Goal: Information Seeking & Learning: Check status

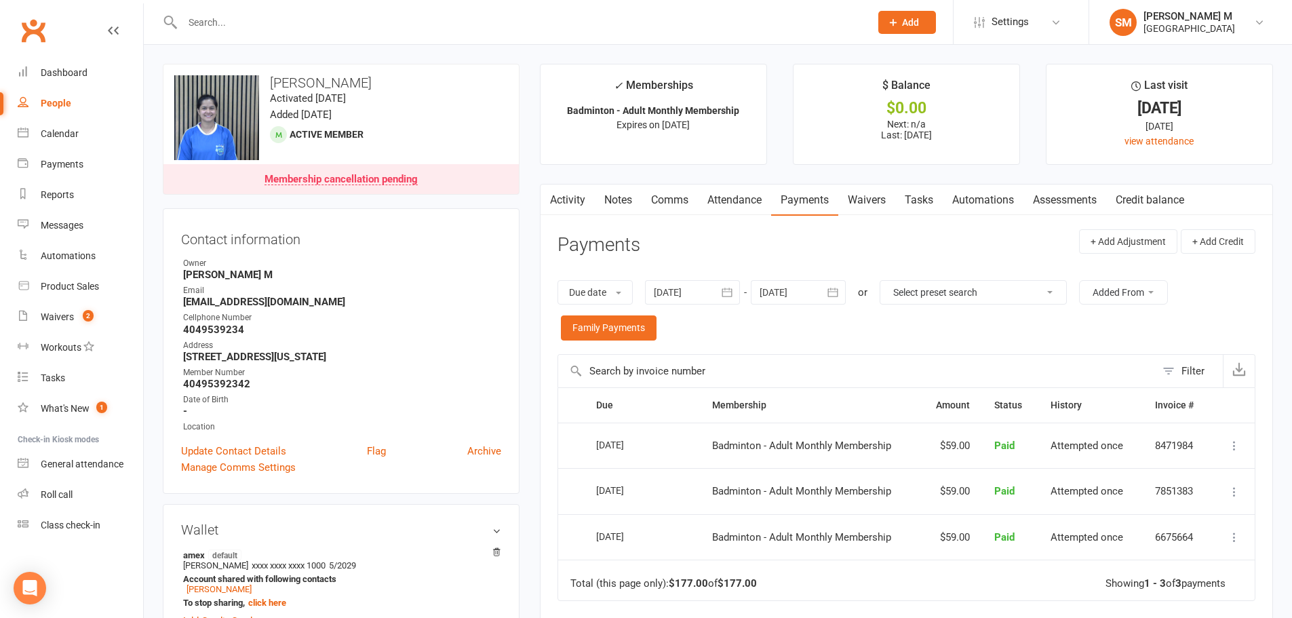
click at [296, 22] on input "text" at bounding box center [519, 22] width 682 height 19
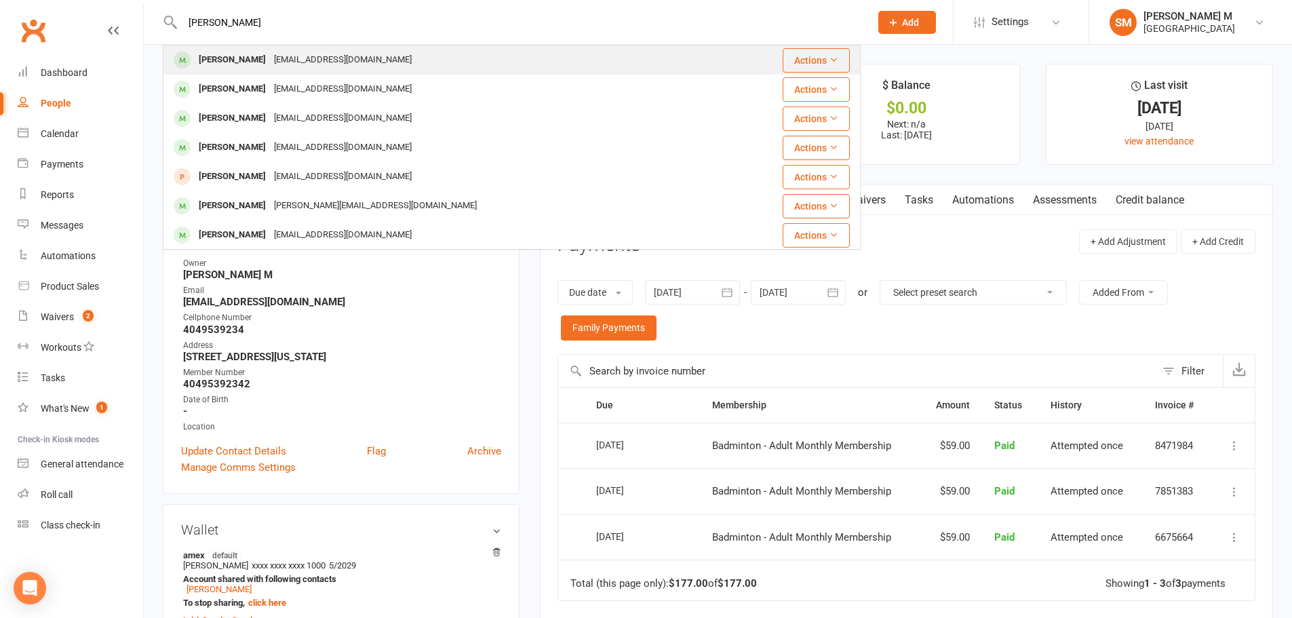
type input "[PERSON_NAME]"
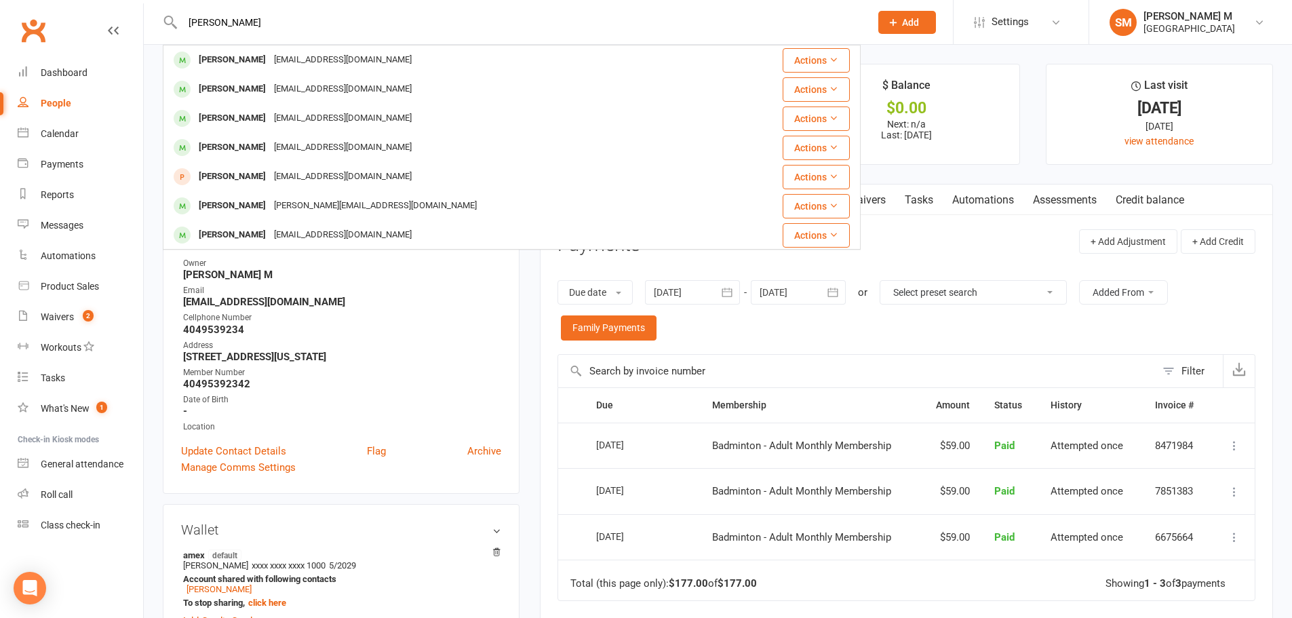
click at [265, 59] on div "[PERSON_NAME]" at bounding box center [232, 60] width 75 height 20
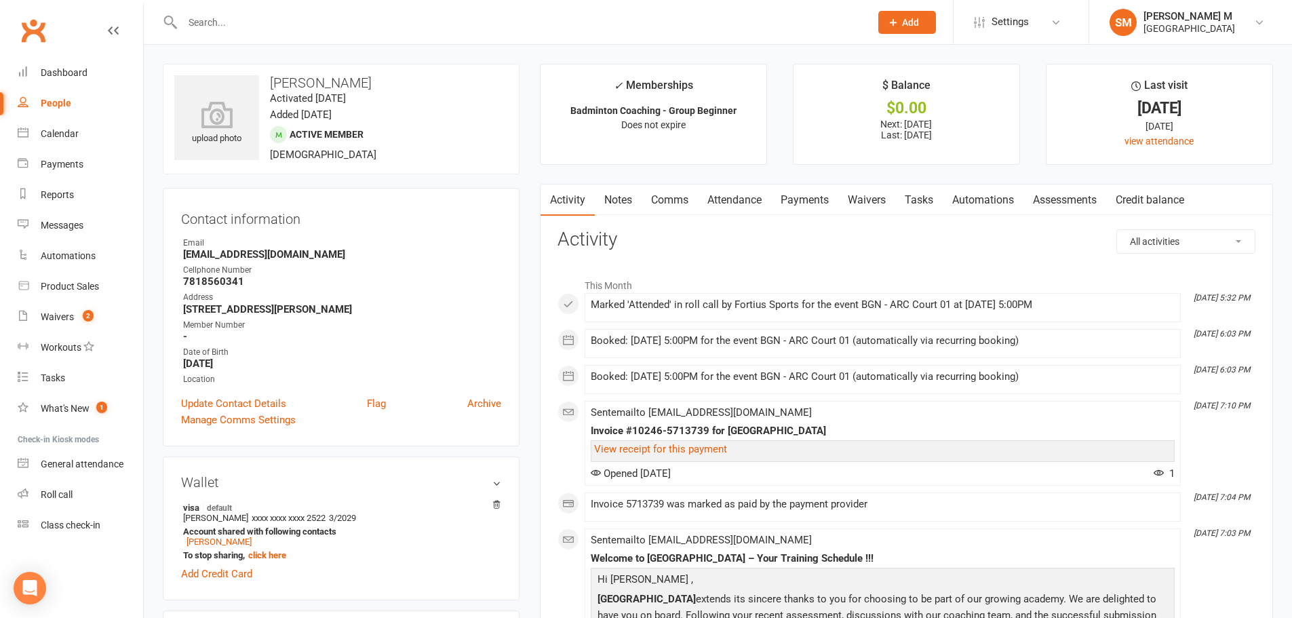
click at [280, 14] on input "text" at bounding box center [519, 22] width 682 height 19
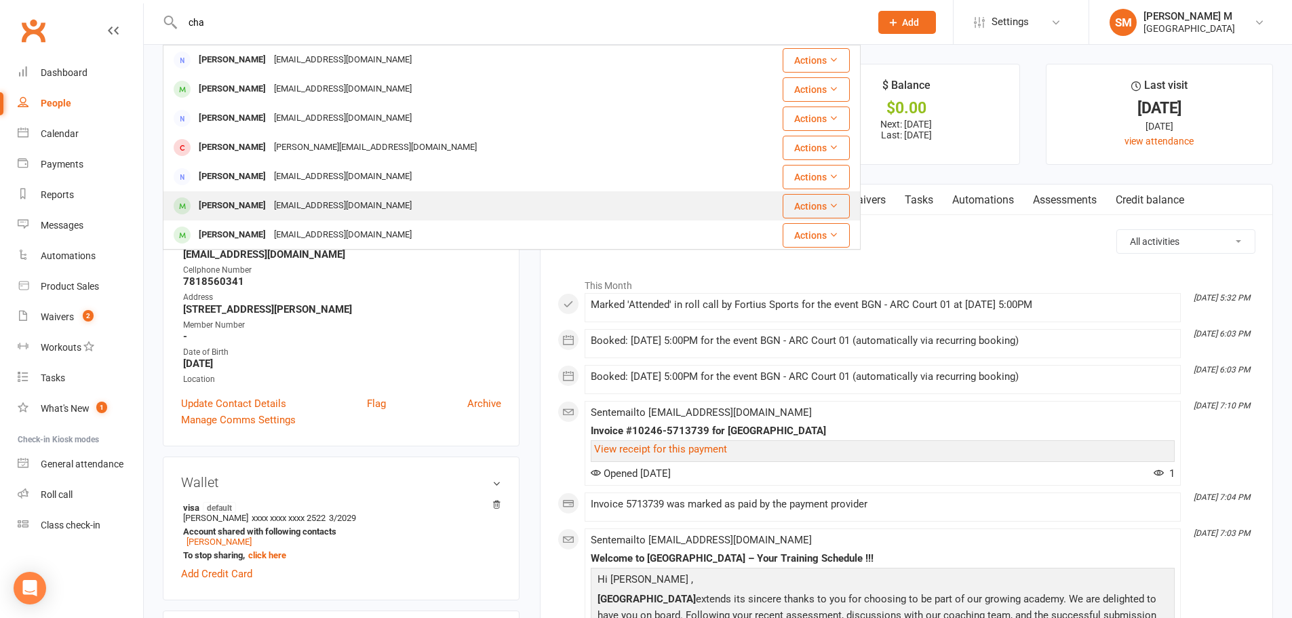
type input "cha"
click at [324, 201] on div "[EMAIL_ADDRESS][DOMAIN_NAME]" at bounding box center [343, 206] width 146 height 20
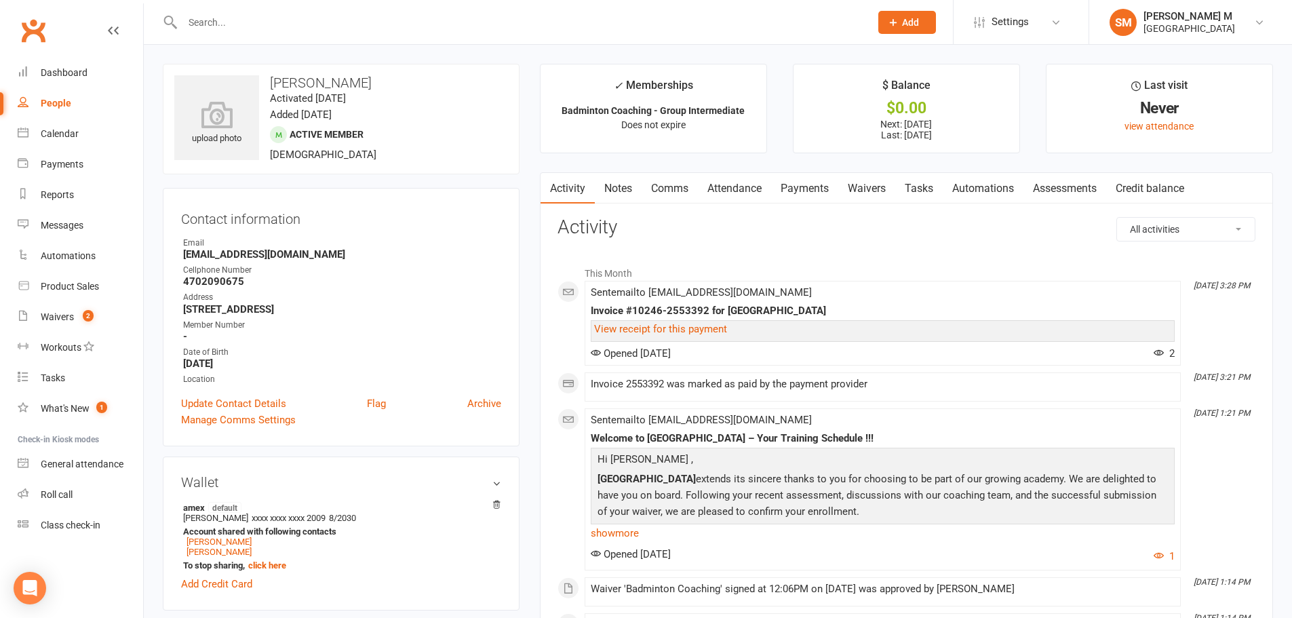
click at [482, 20] on input "text" at bounding box center [519, 22] width 682 height 19
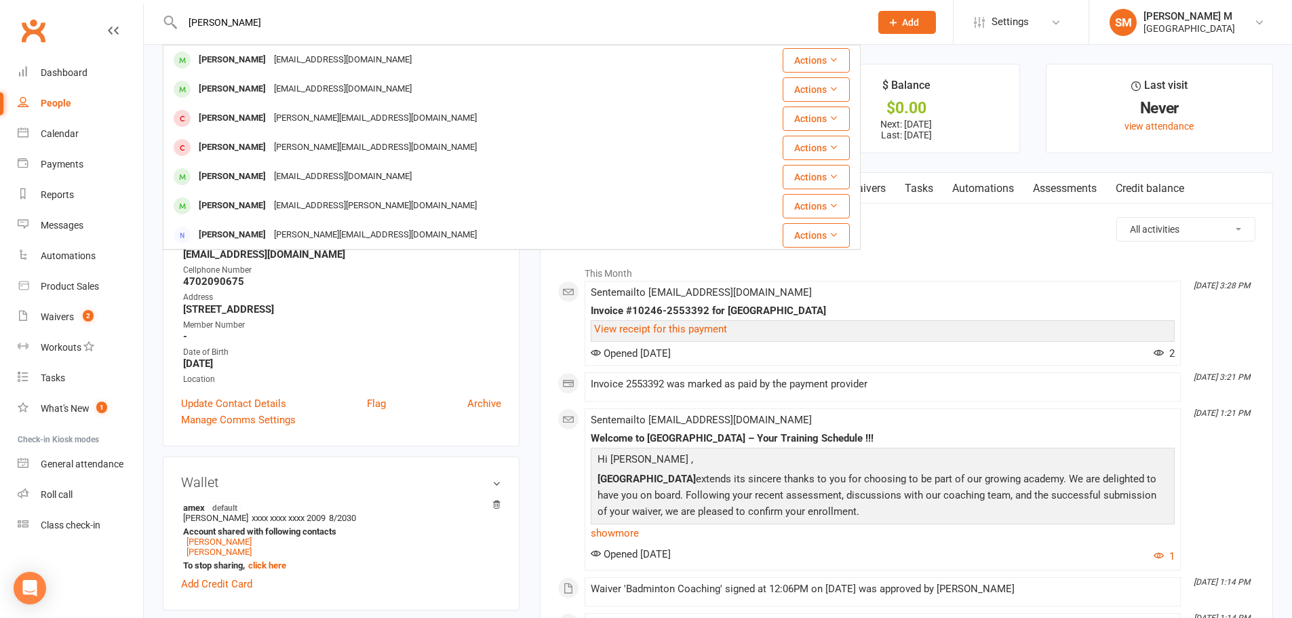
click at [296, 20] on input "[PERSON_NAME]" at bounding box center [519, 22] width 682 height 19
type input "a"
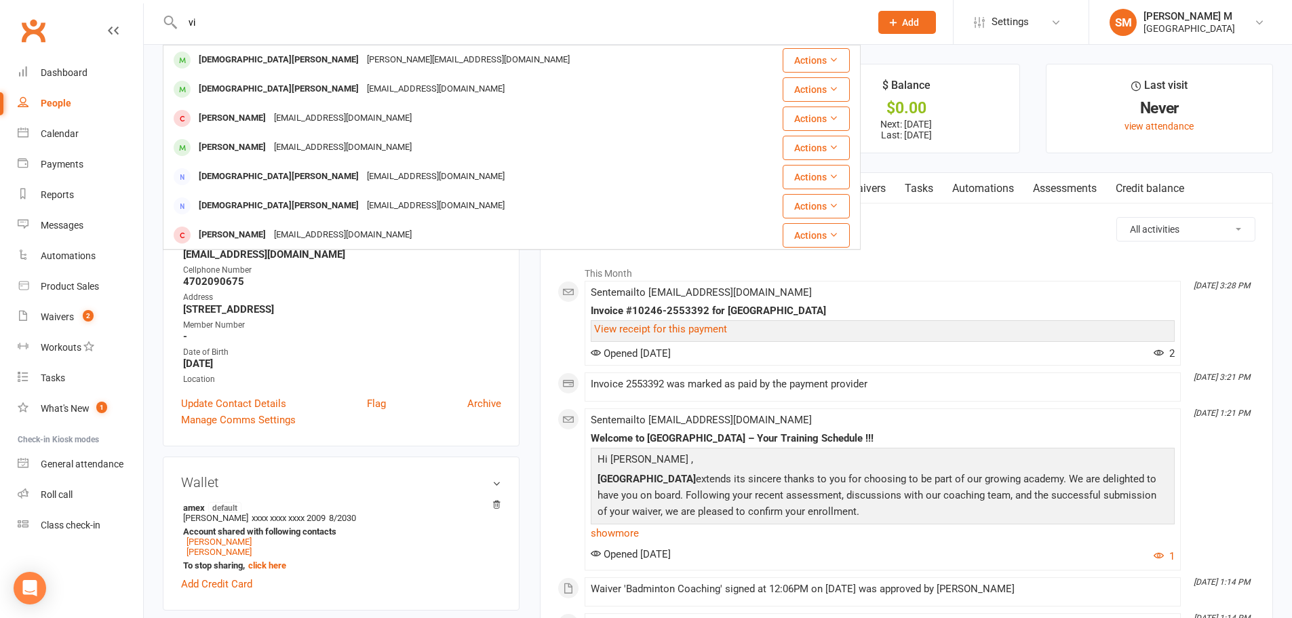
type input "v"
click at [263, 28] on input "[PERSON_NAME] s" at bounding box center [519, 22] width 682 height 19
type input "p"
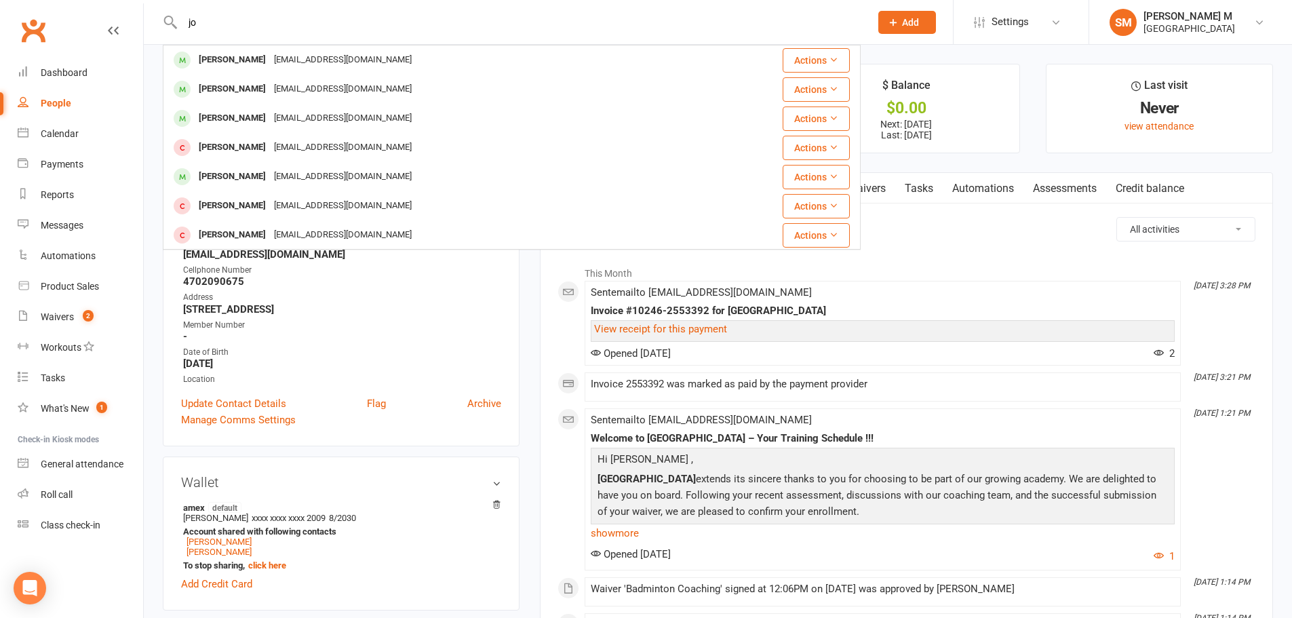
type input "j"
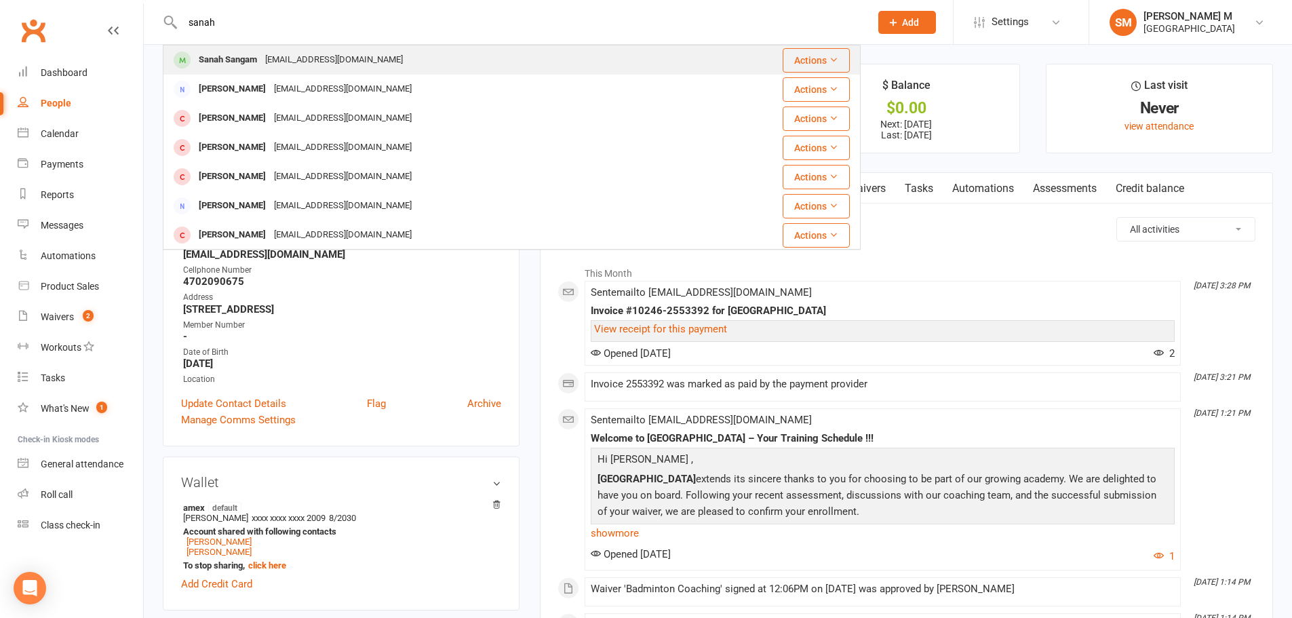
type input "sanah"
click at [294, 69] on div "[EMAIL_ADDRESS][DOMAIN_NAME]" at bounding box center [334, 60] width 146 height 20
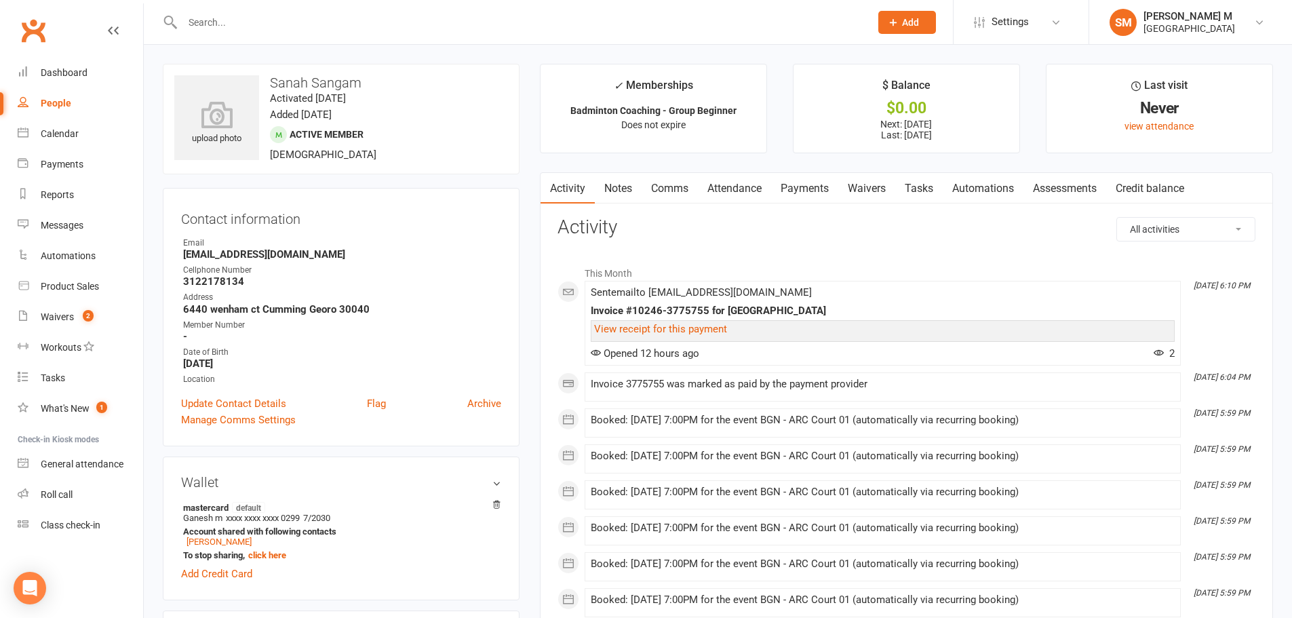
click at [271, 8] on div at bounding box center [512, 22] width 698 height 44
click at [271, 26] on input "text" at bounding box center [519, 22] width 682 height 19
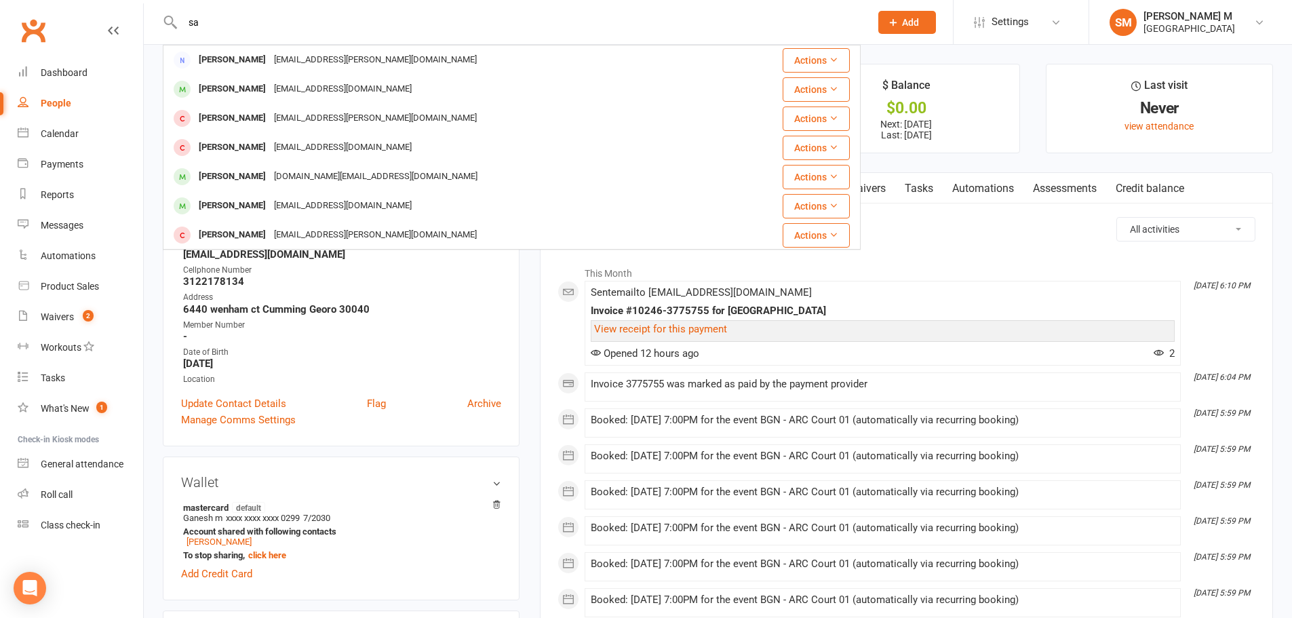
type input "s"
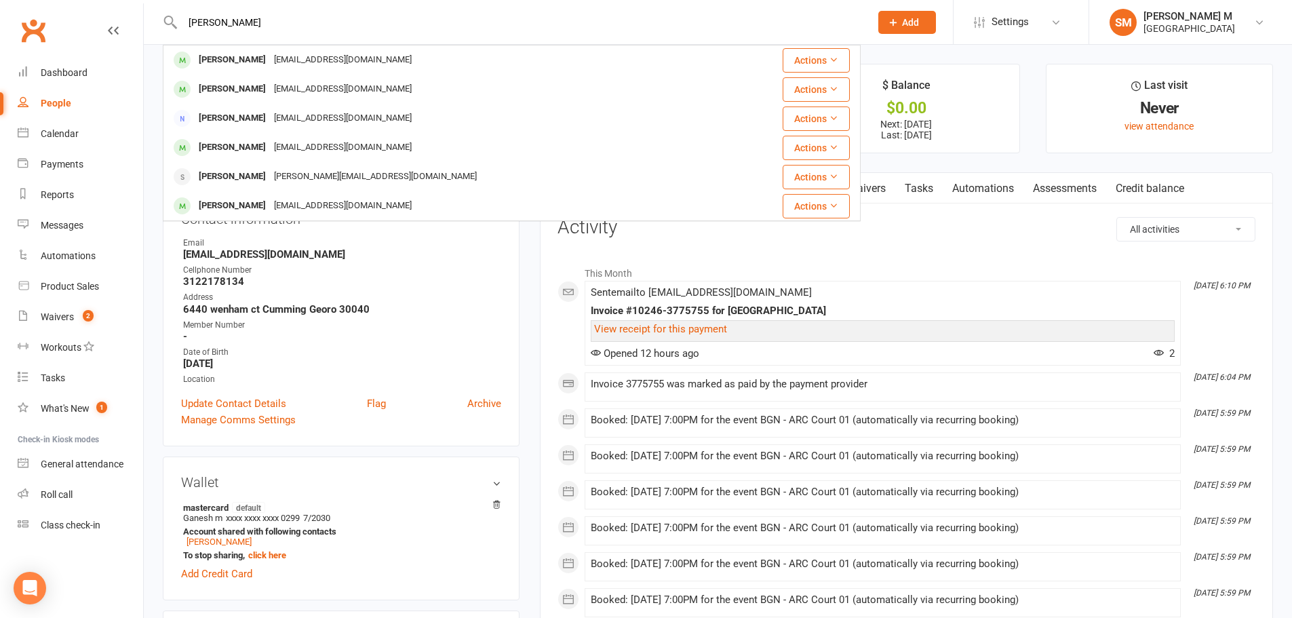
click at [298, 19] on input "[PERSON_NAME]" at bounding box center [519, 22] width 682 height 19
type input "a"
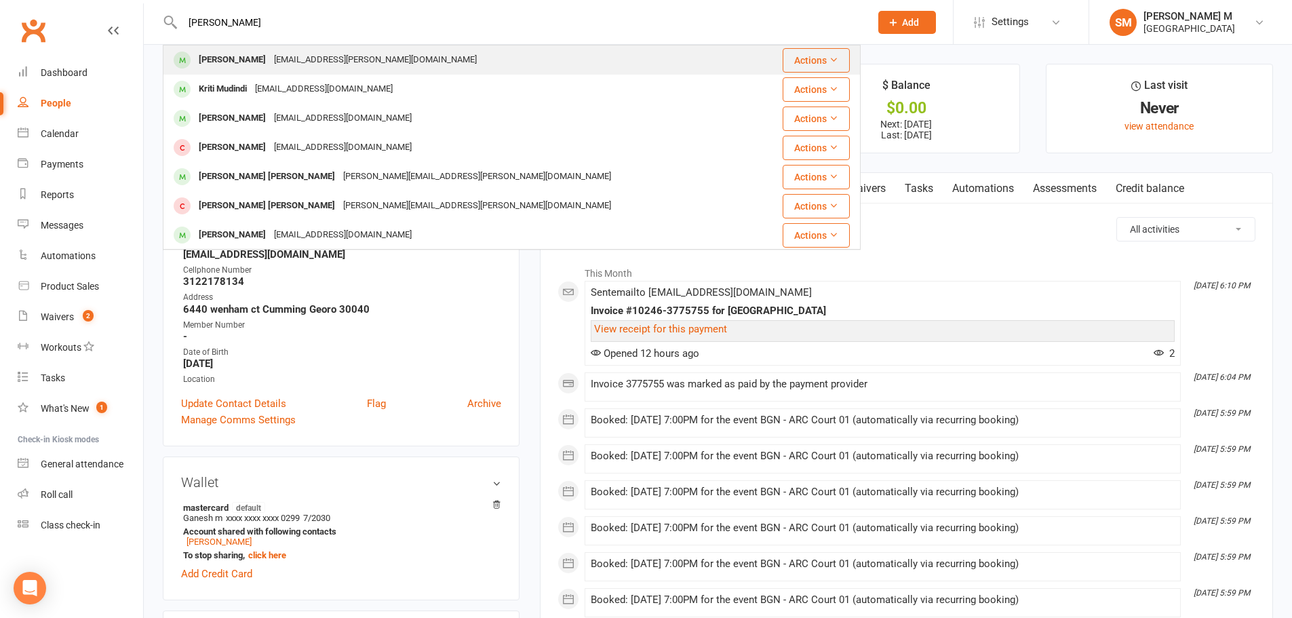
type input "[PERSON_NAME]"
click at [312, 62] on div "[EMAIL_ADDRESS][PERSON_NAME][DOMAIN_NAME]" at bounding box center [375, 60] width 211 height 20
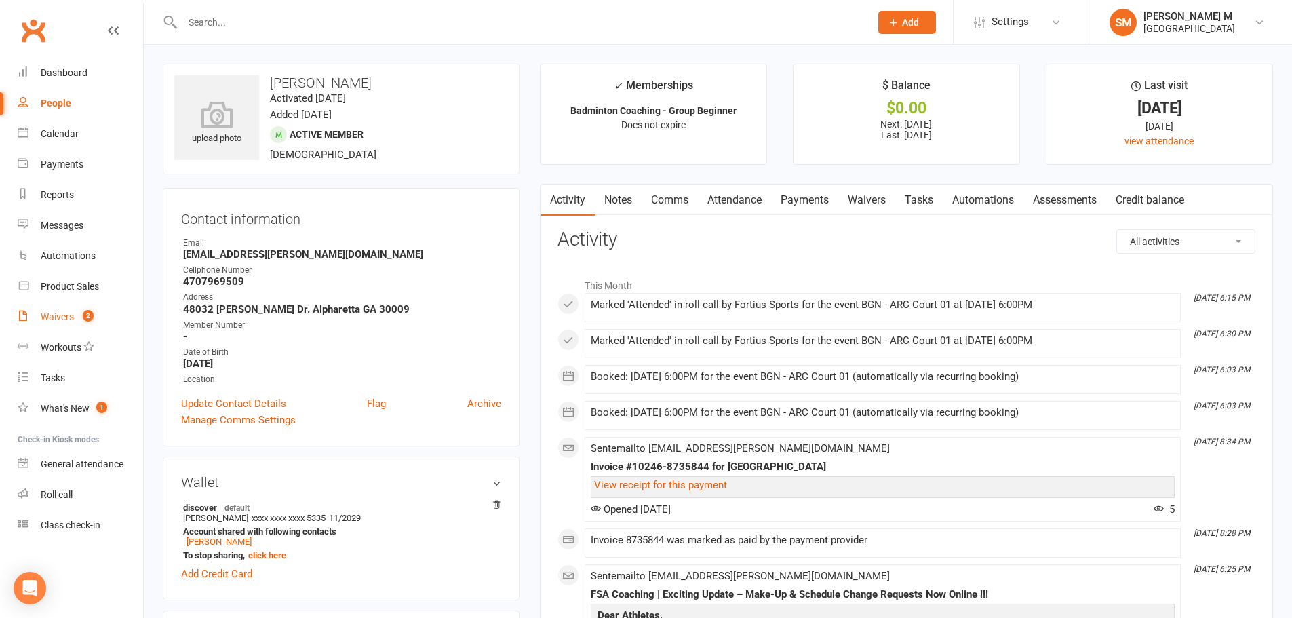
click at [96, 306] on link "Waivers 2" at bounding box center [81, 317] width 126 height 31
select select "50"
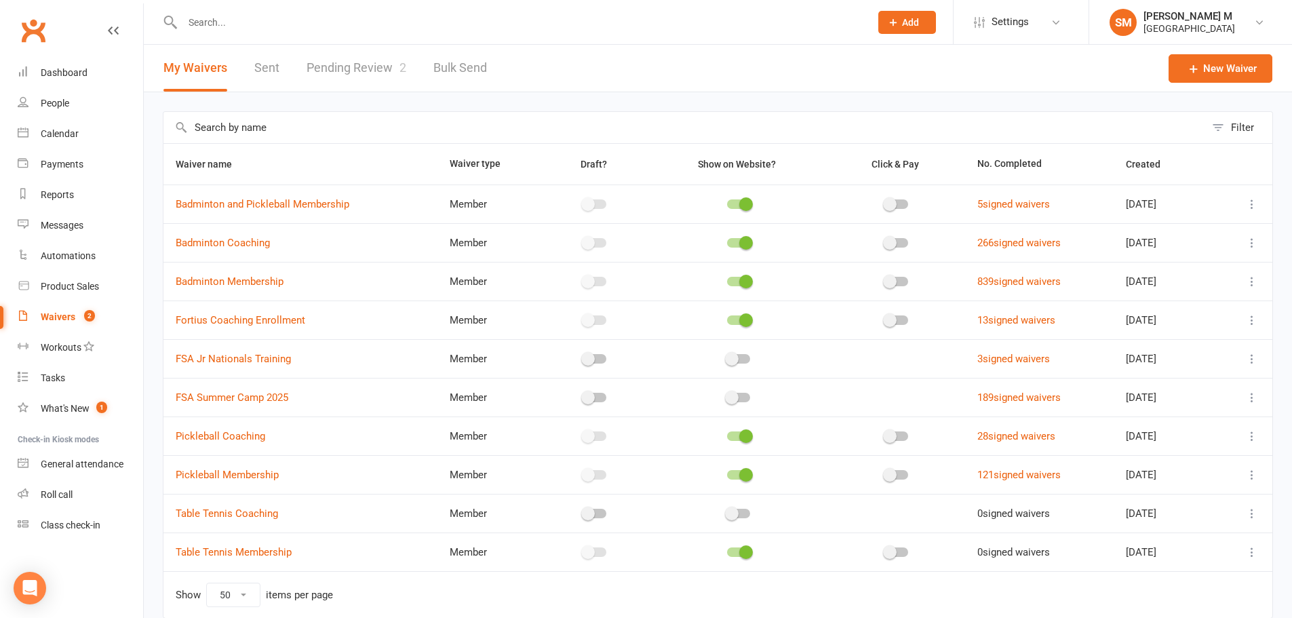
click at [362, 56] on link "Pending Review 2" at bounding box center [357, 68] width 100 height 47
select select "100"
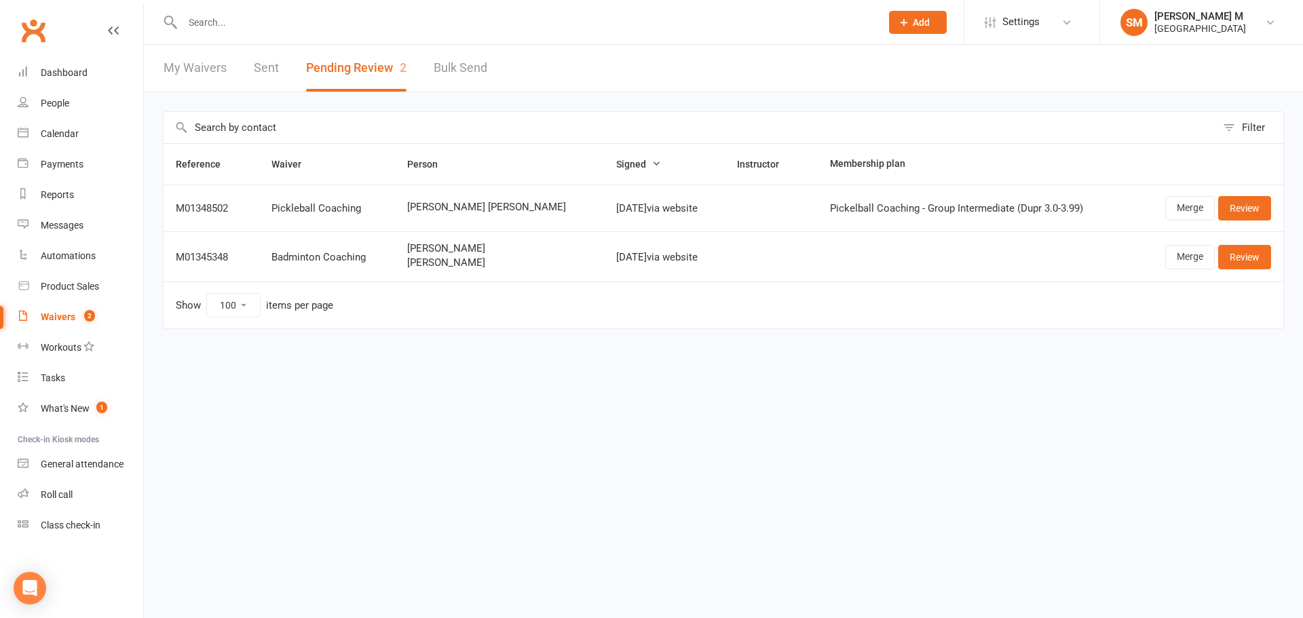
click at [264, 26] on input "text" at bounding box center [524, 22] width 693 height 19
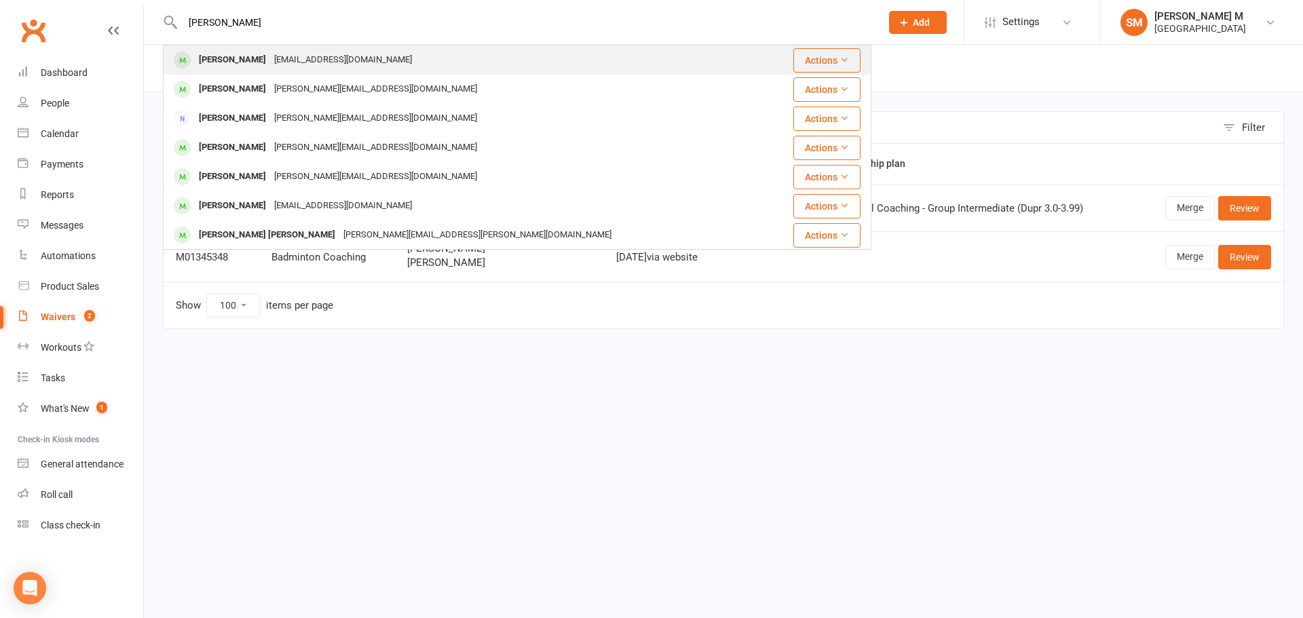
type input "[PERSON_NAME]"
click at [408, 64] on div "[PERSON_NAME] [EMAIL_ADDRESS][DOMAIN_NAME]" at bounding box center [465, 60] width 602 height 28
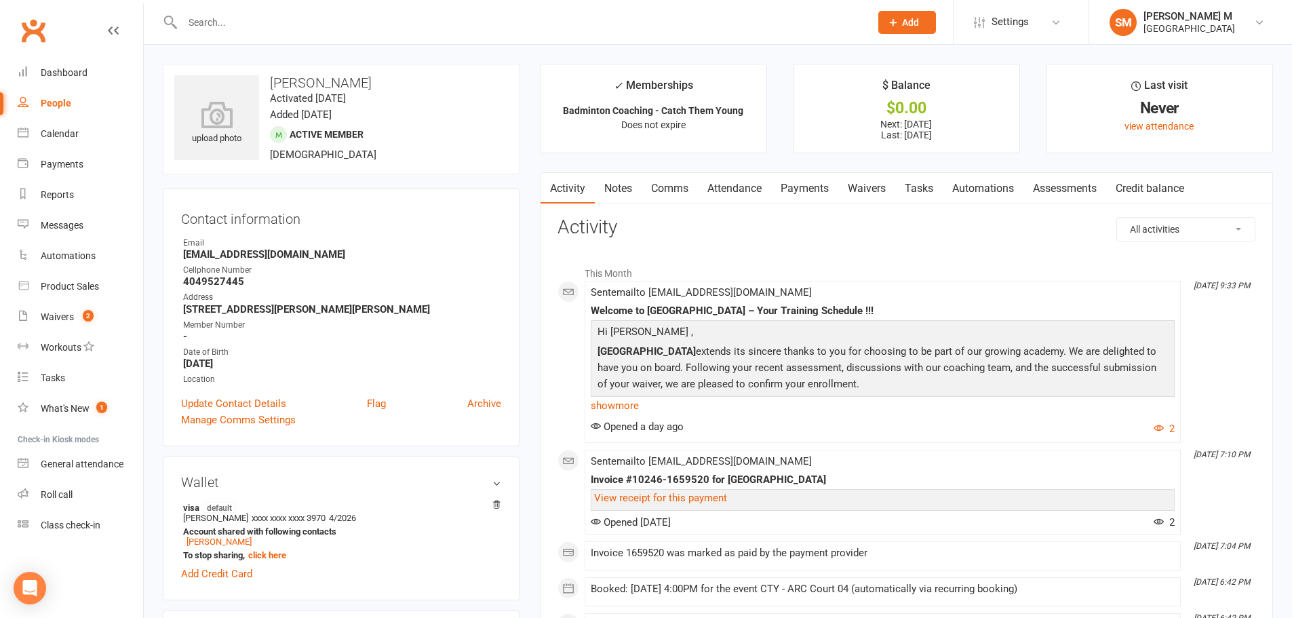
click at [241, 27] on input "text" at bounding box center [519, 22] width 682 height 19
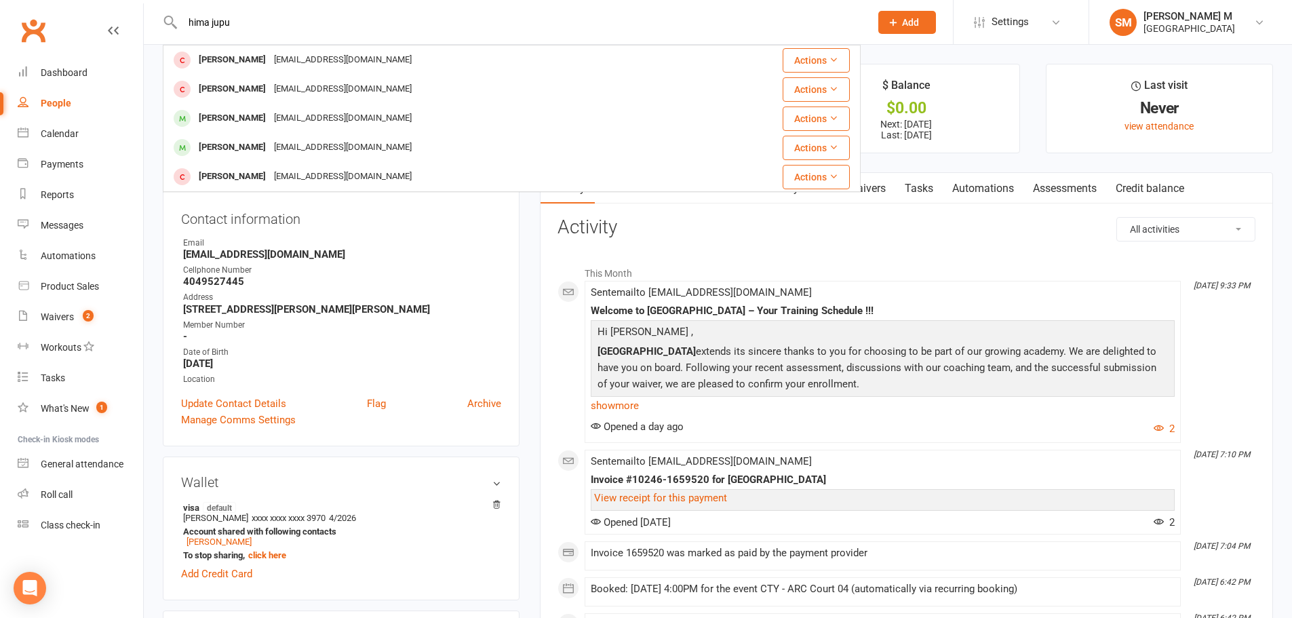
click at [237, 16] on input "hima jupu" at bounding box center [519, 22] width 682 height 19
type input "h"
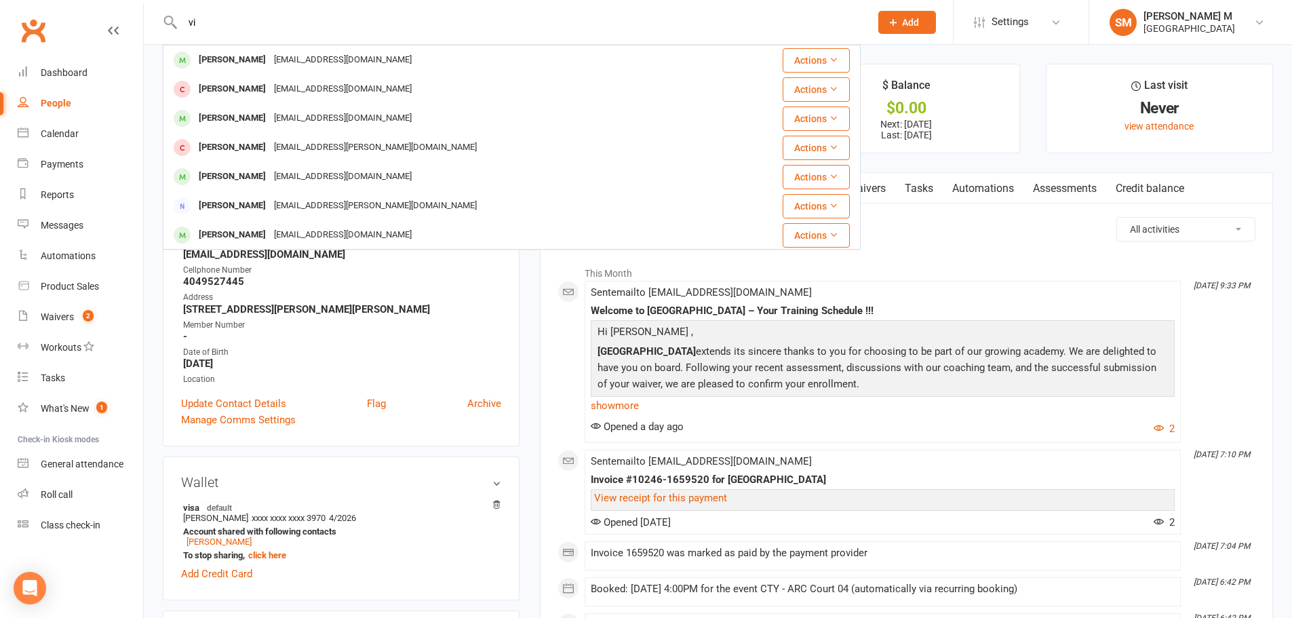
type input "v"
click at [286, 20] on input "saanvi soma" at bounding box center [519, 22] width 682 height 19
type input "s"
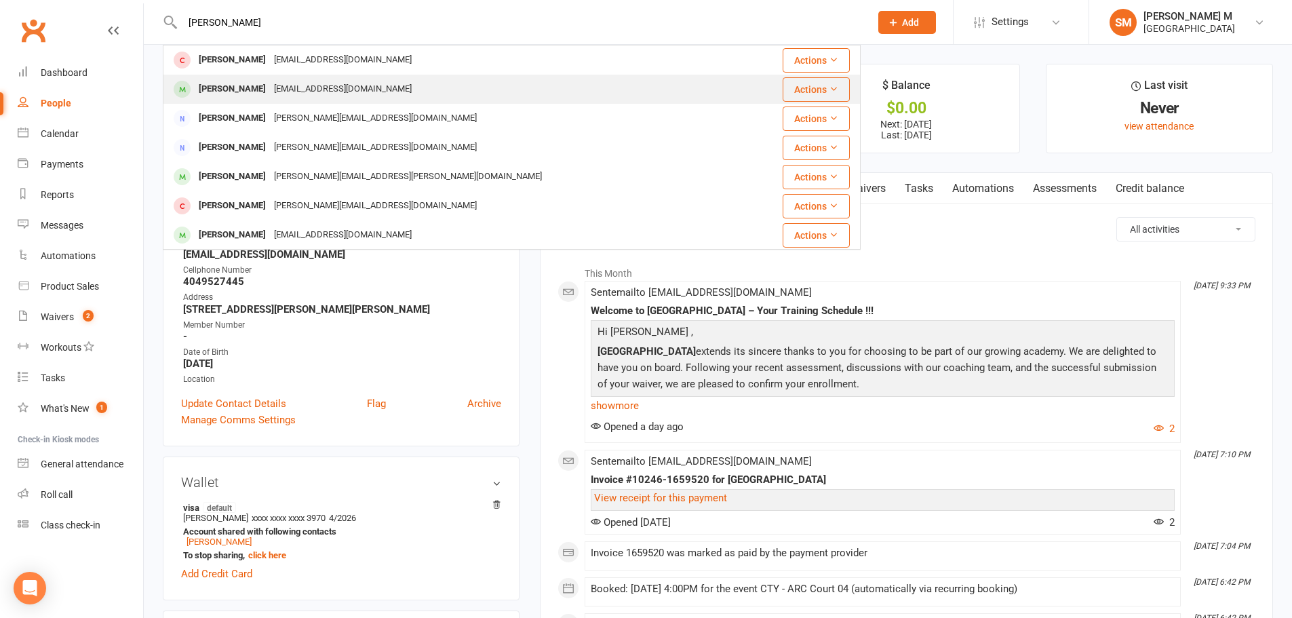
type input "[PERSON_NAME]"
click at [270, 85] on div "[PERSON_NAME]" at bounding box center [232, 89] width 75 height 20
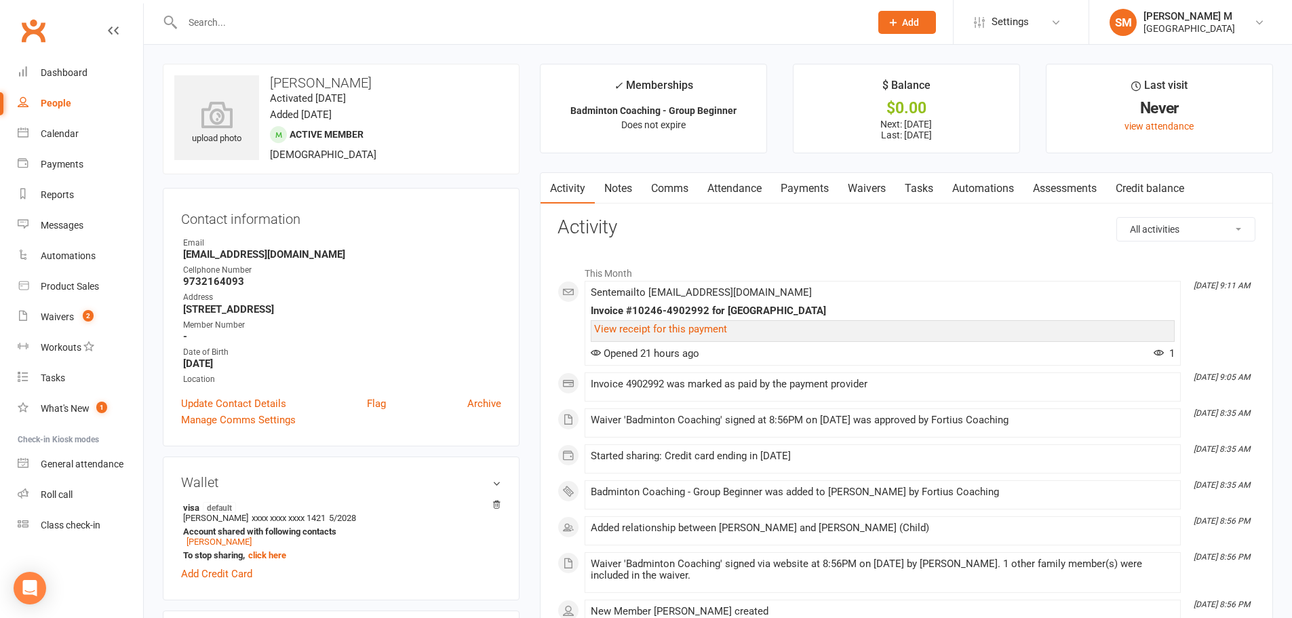
click at [310, 24] on input "text" at bounding box center [519, 22] width 682 height 19
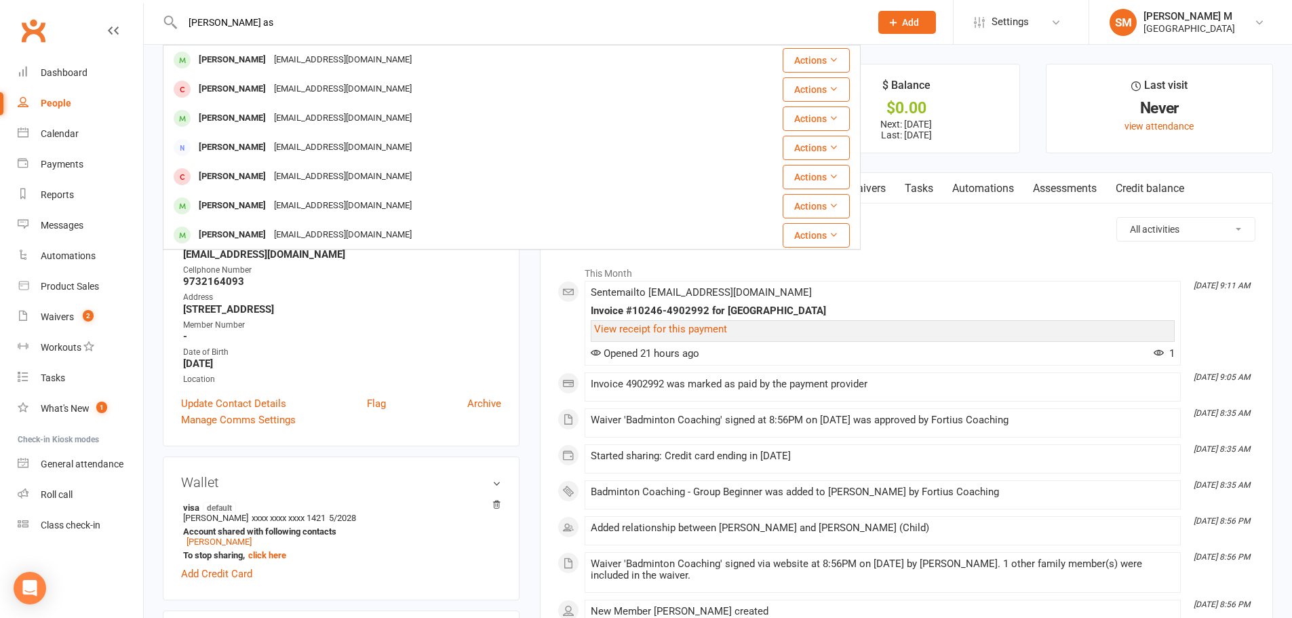
type input "[PERSON_NAME] as"
click at [471, 321] on div "Member Number" at bounding box center [342, 325] width 318 height 13
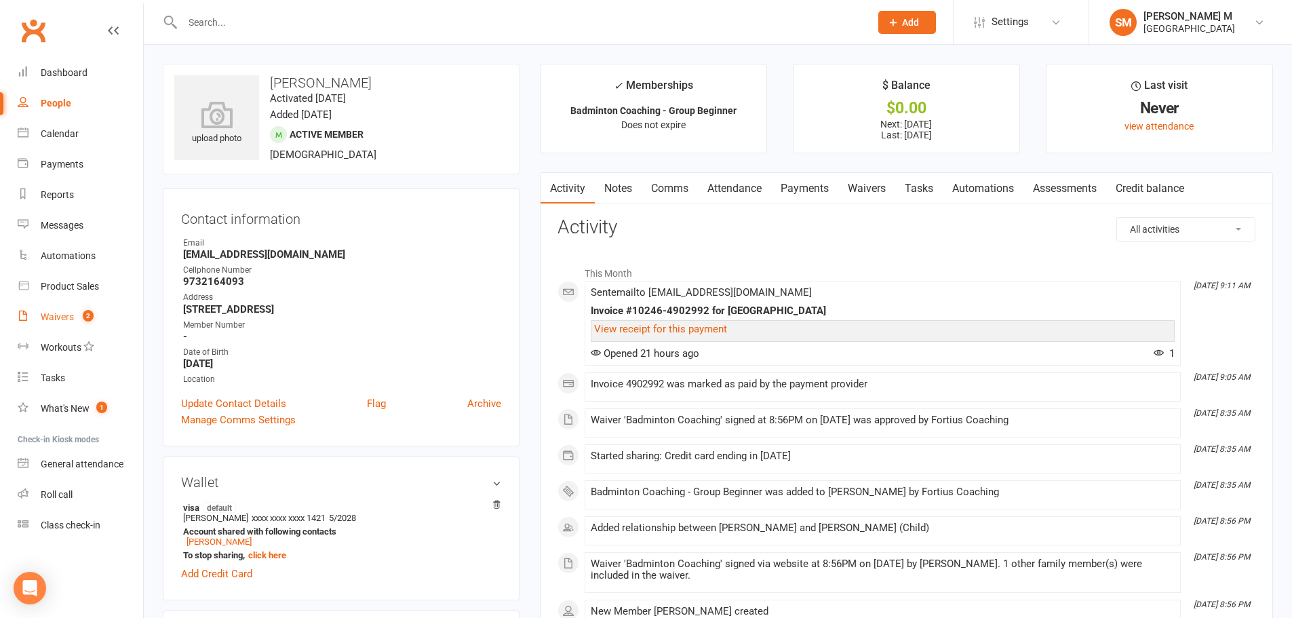
click at [71, 306] on link "Waivers 2" at bounding box center [81, 317] width 126 height 31
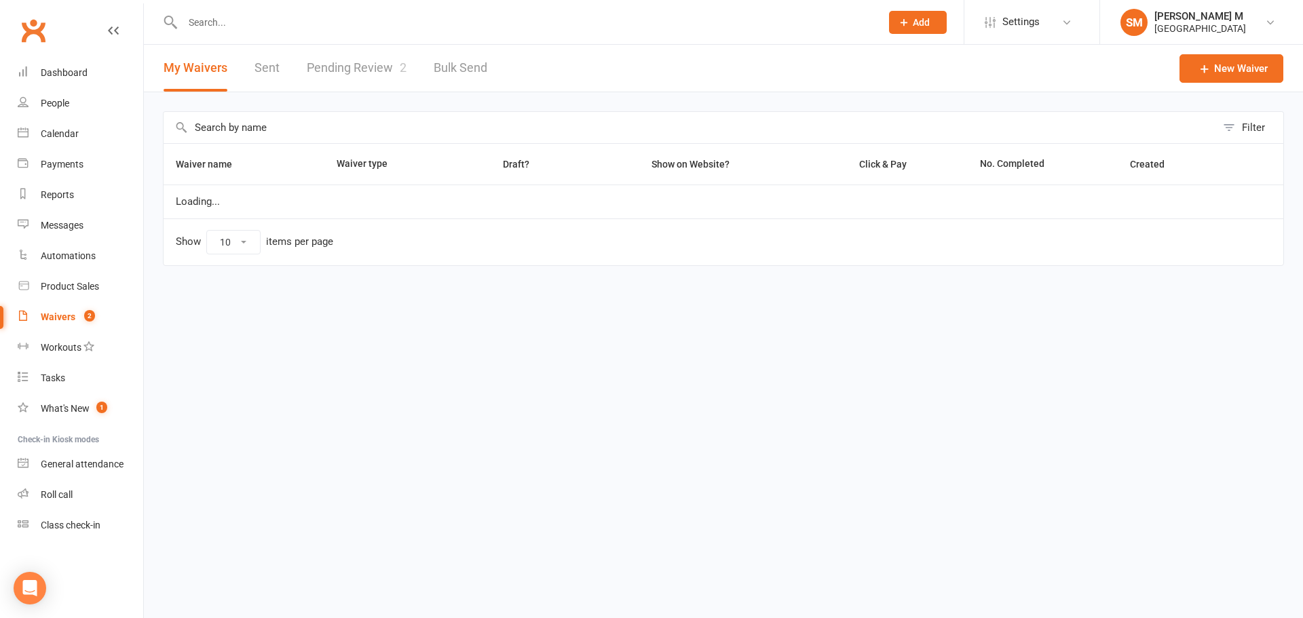
select select "50"
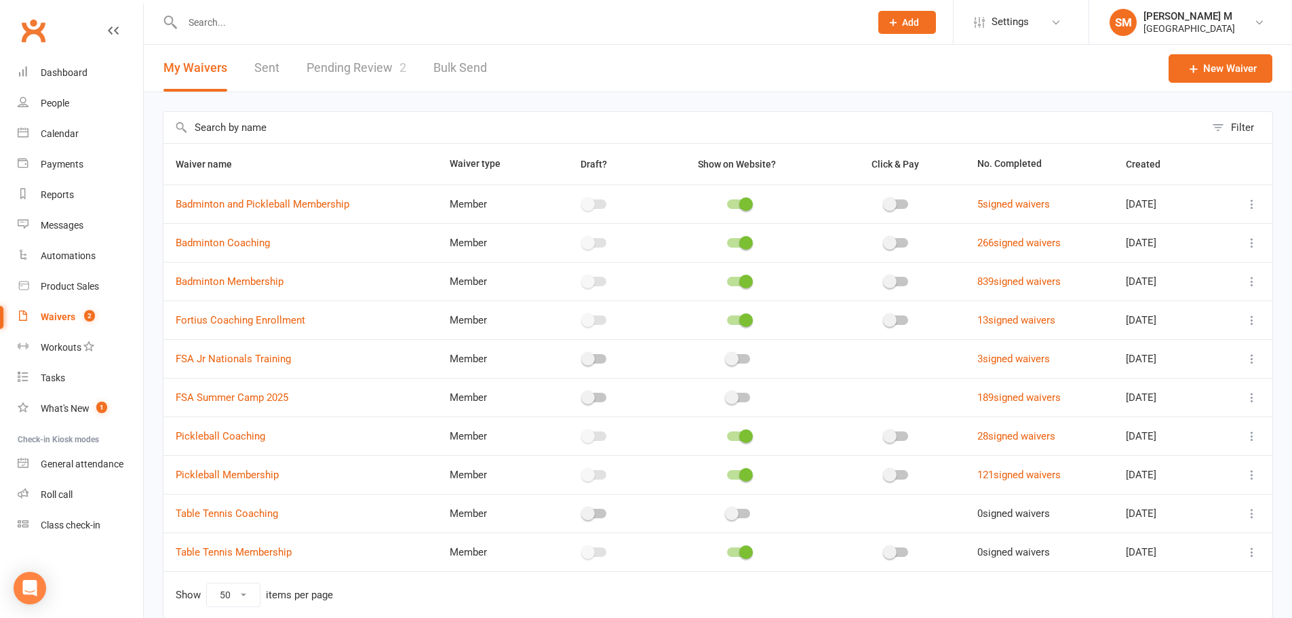
click at [268, 63] on link "Sent" at bounding box center [266, 68] width 25 height 47
select select "50"
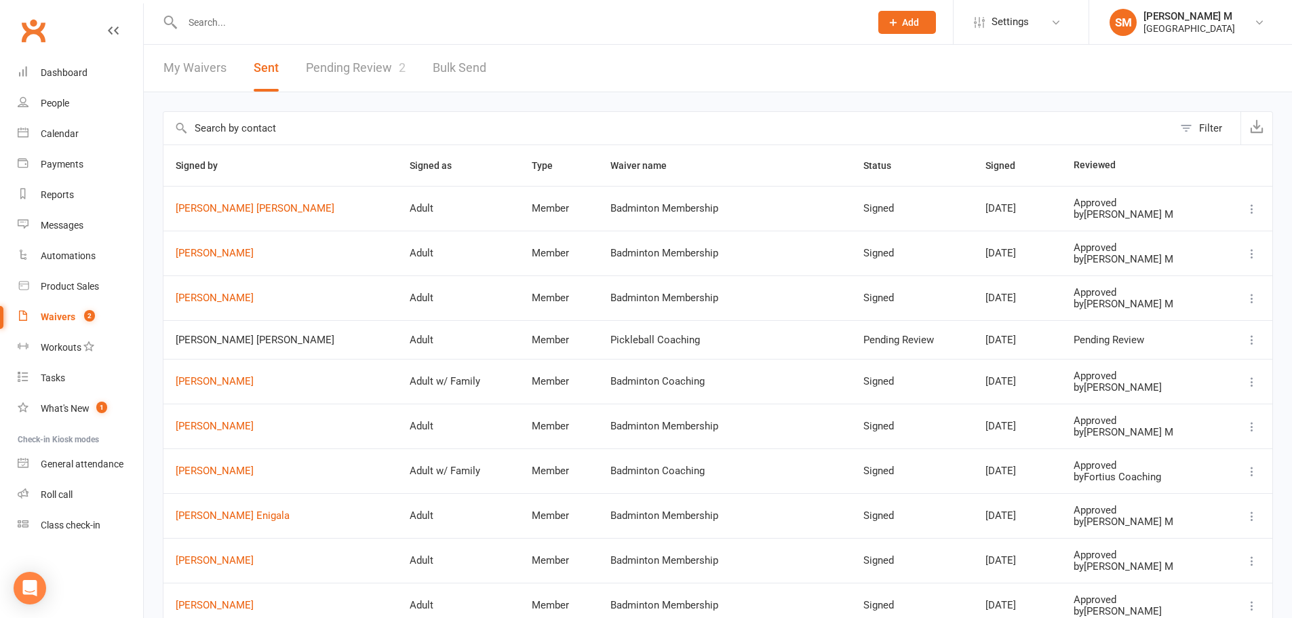
click at [1222, 129] on div "Filter" at bounding box center [1210, 128] width 23 height 16
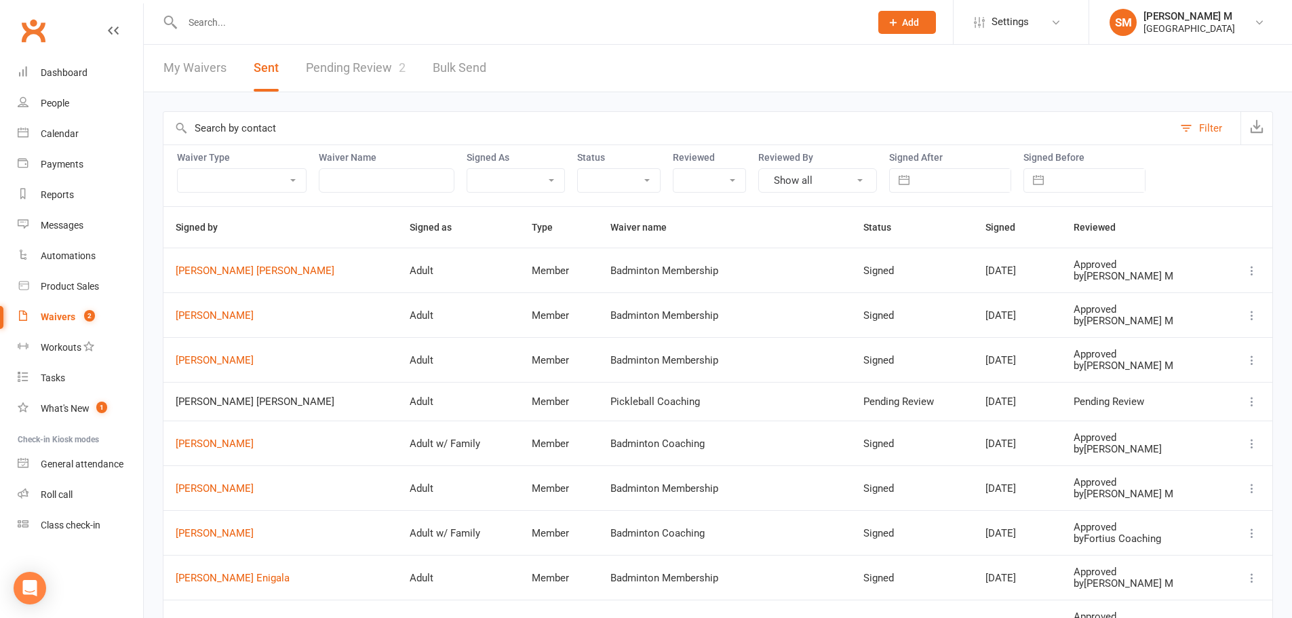
click at [943, 168] on div "Navigate forward to interact with the calendar and select a date. Press the que…" at bounding box center [950, 180] width 122 height 24
click at [948, 180] on input "text" at bounding box center [964, 180] width 94 height 23
select select "7"
select select "2025"
select select "8"
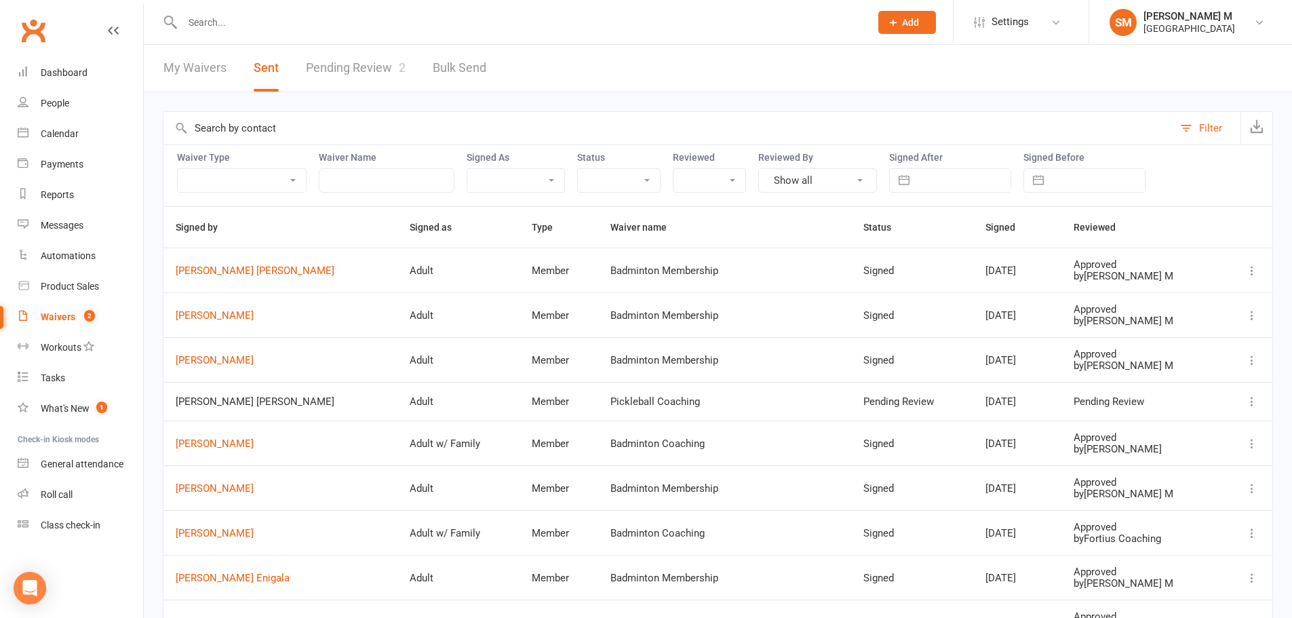
select select "2025"
select select "9"
select select "2025"
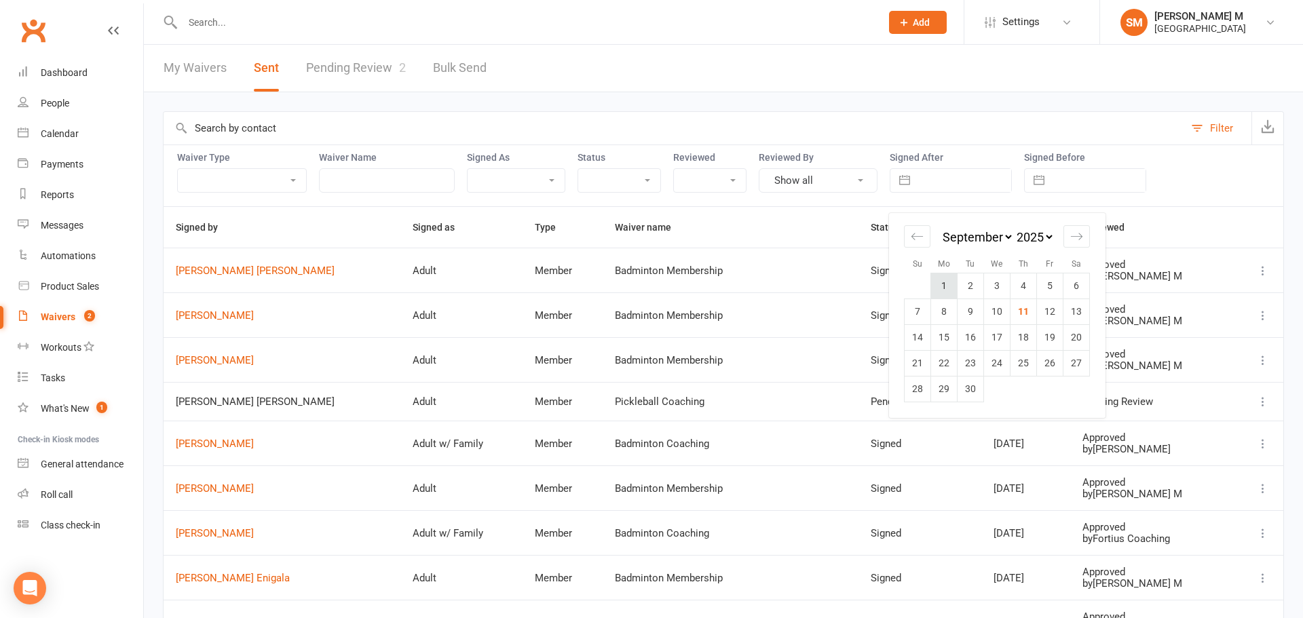
click at [953, 290] on td "1" at bounding box center [944, 286] width 26 height 26
type input "[DATE]"
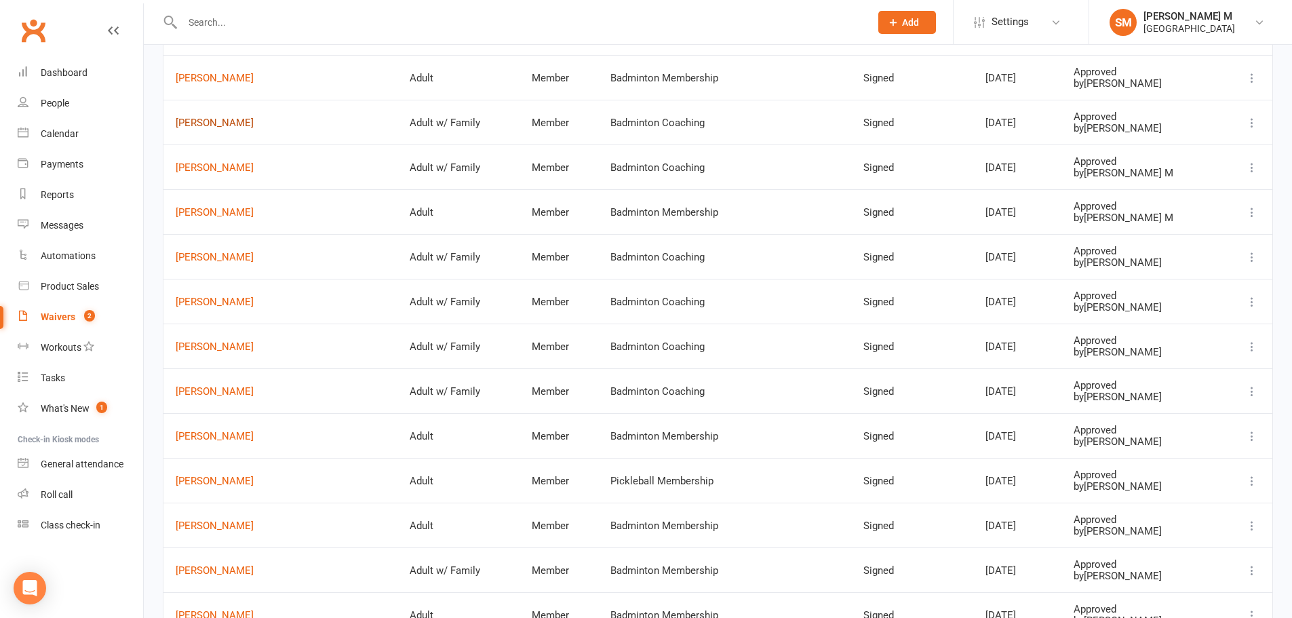
scroll to position [611, 0]
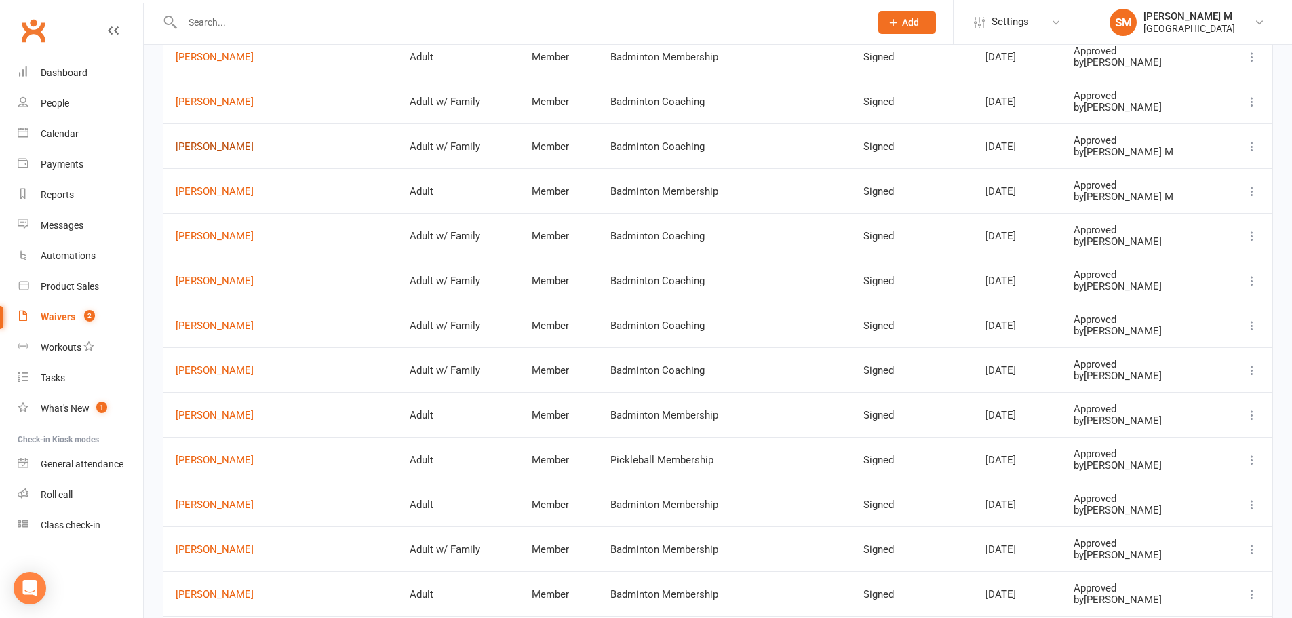
click at [260, 147] on link "[PERSON_NAME]" at bounding box center [281, 147] width 210 height 12
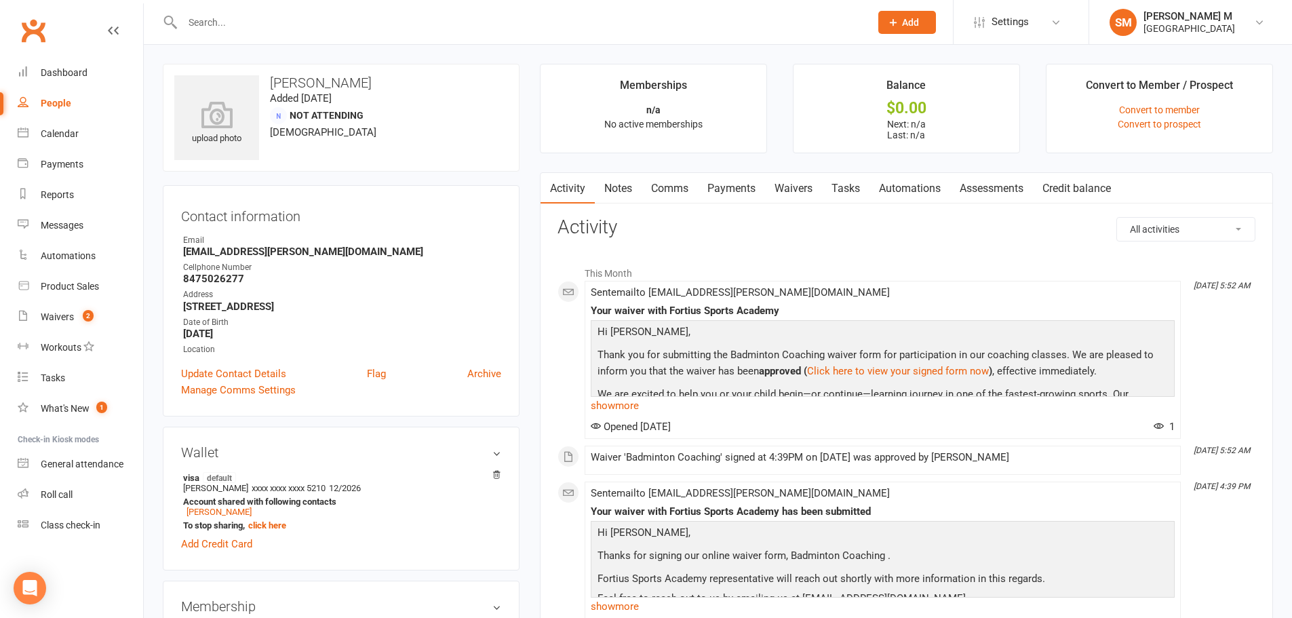
click at [112, 28] on icon at bounding box center [113, 30] width 11 height 11
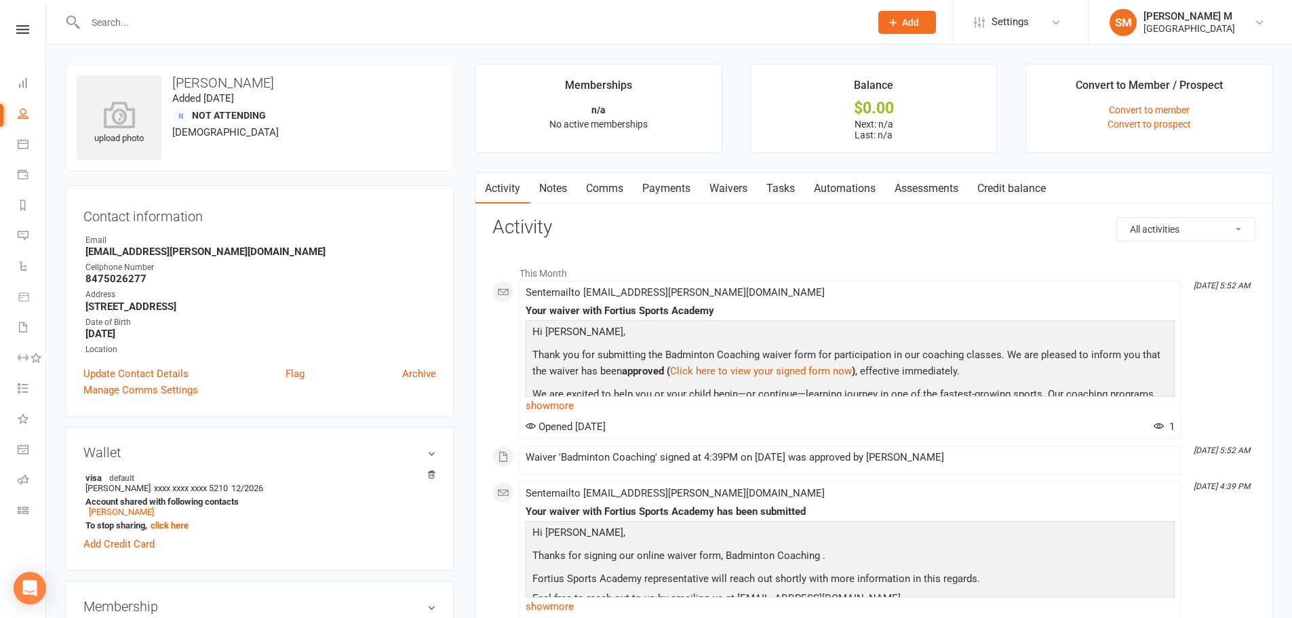
select select "50"
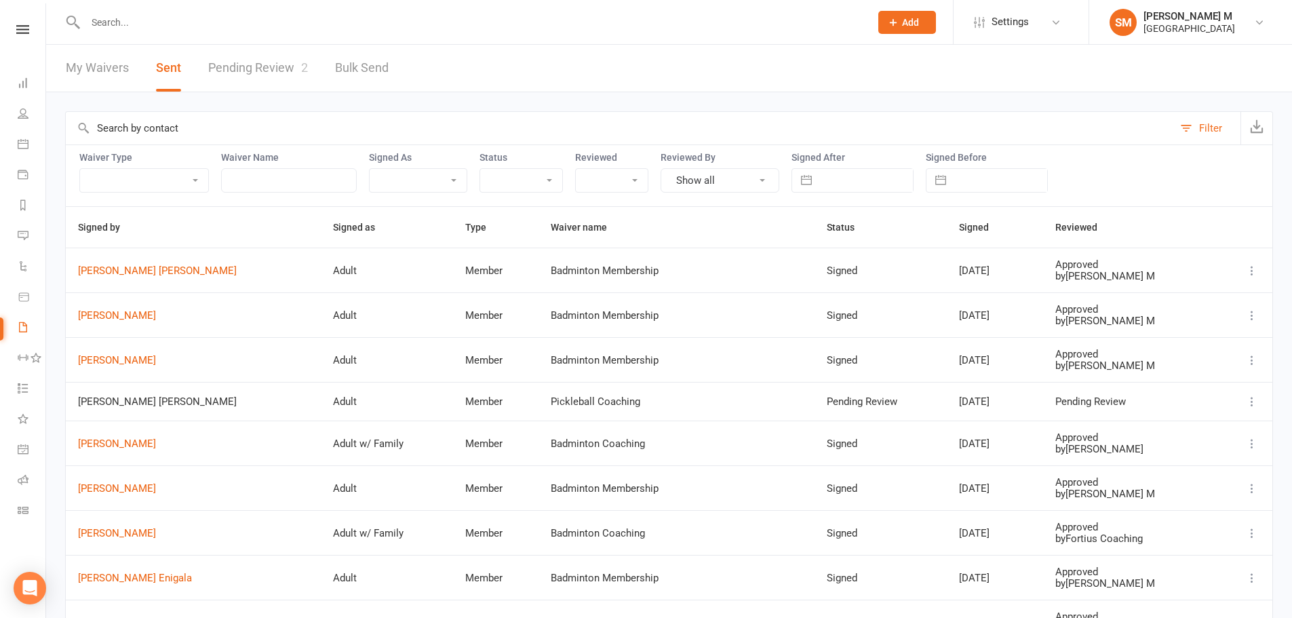
scroll to position [68, 0]
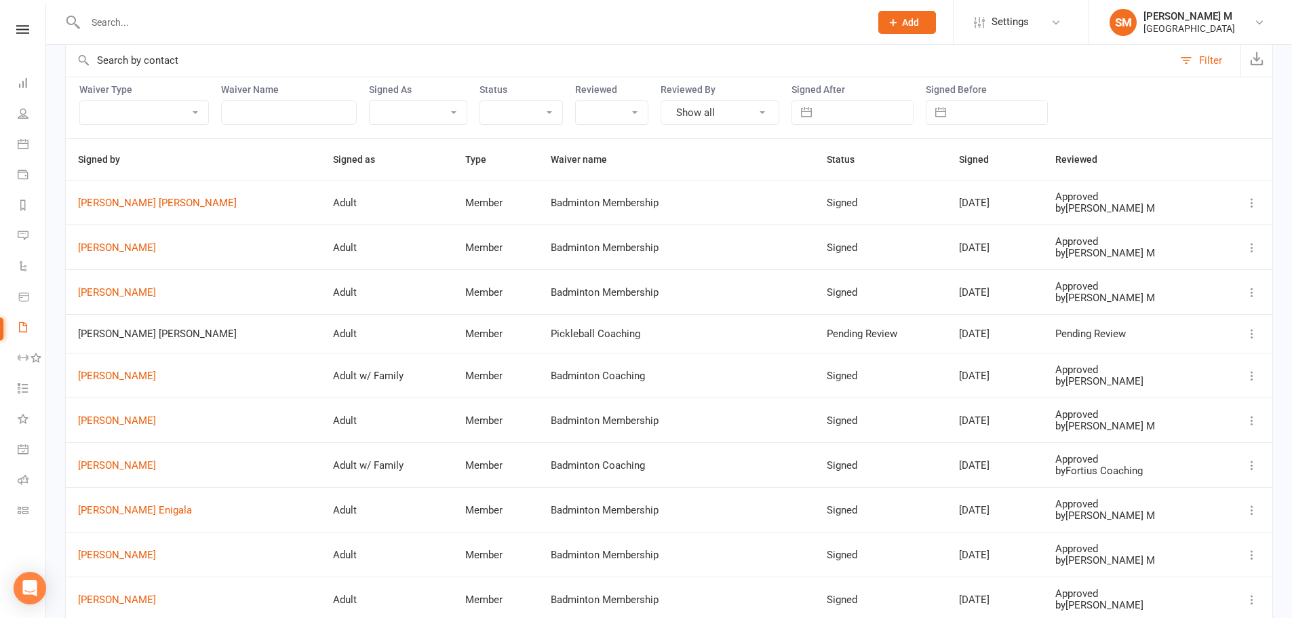
select select "7"
select select "2025"
select select "8"
select select "2025"
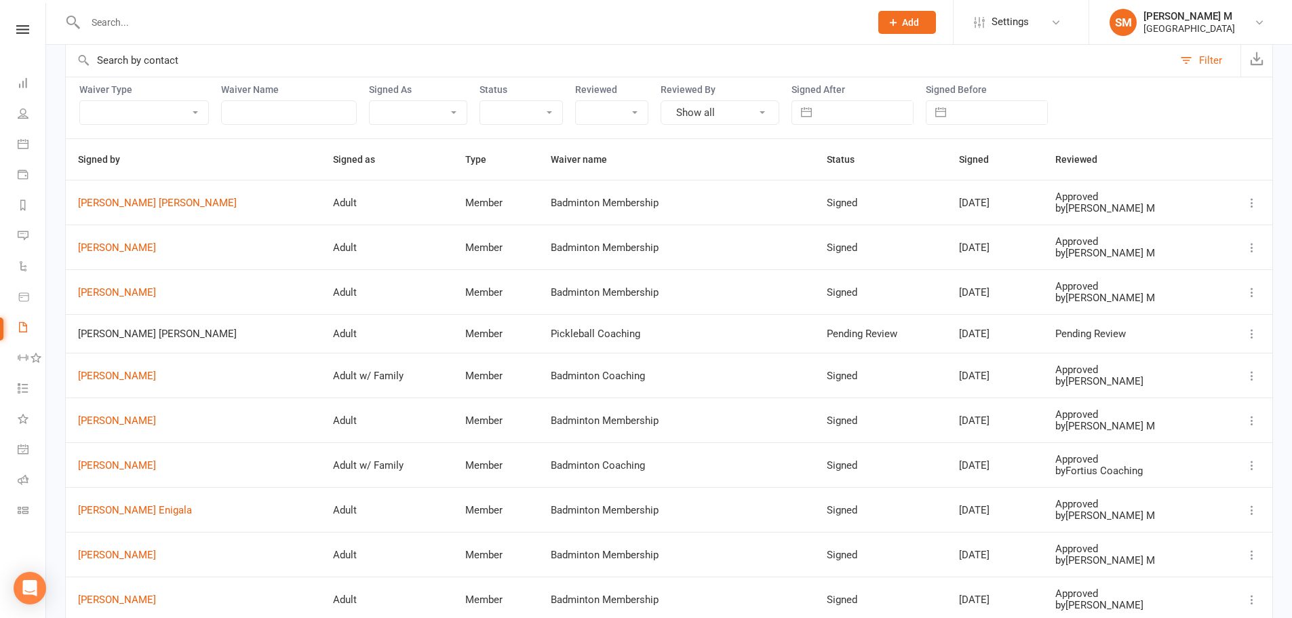
select select "9"
select select "2025"
click at [853, 148] on td "1" at bounding box center [846, 150] width 26 height 26
type input "[DATE]"
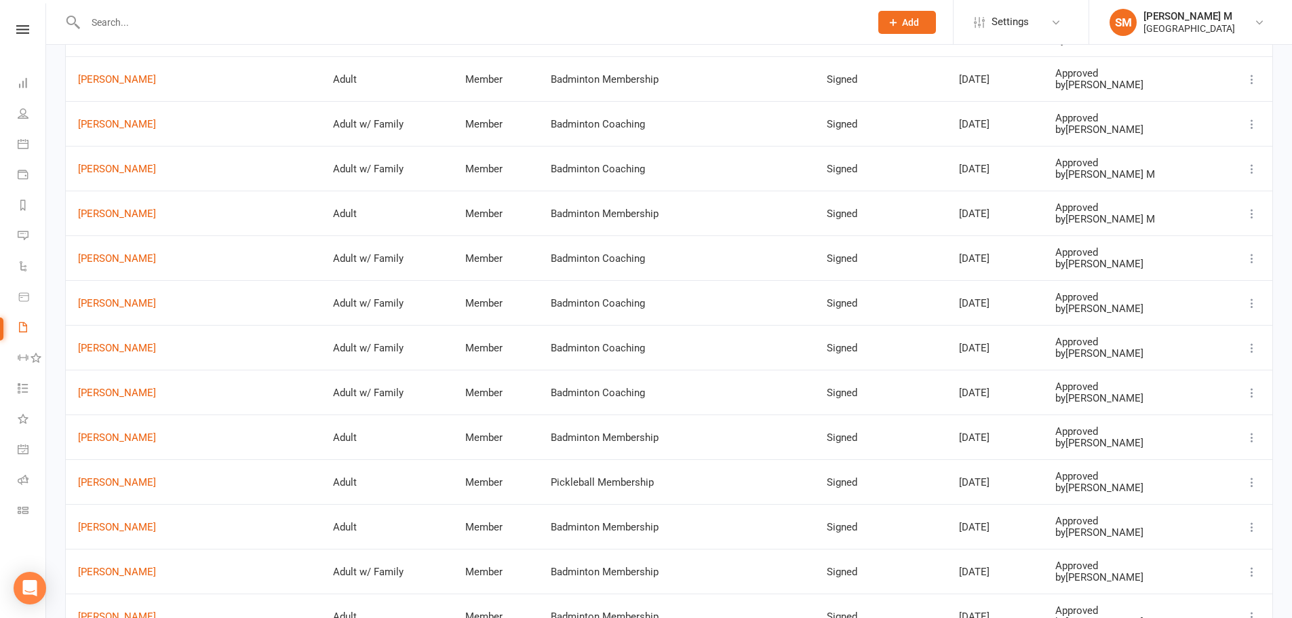
scroll to position [611, 0]
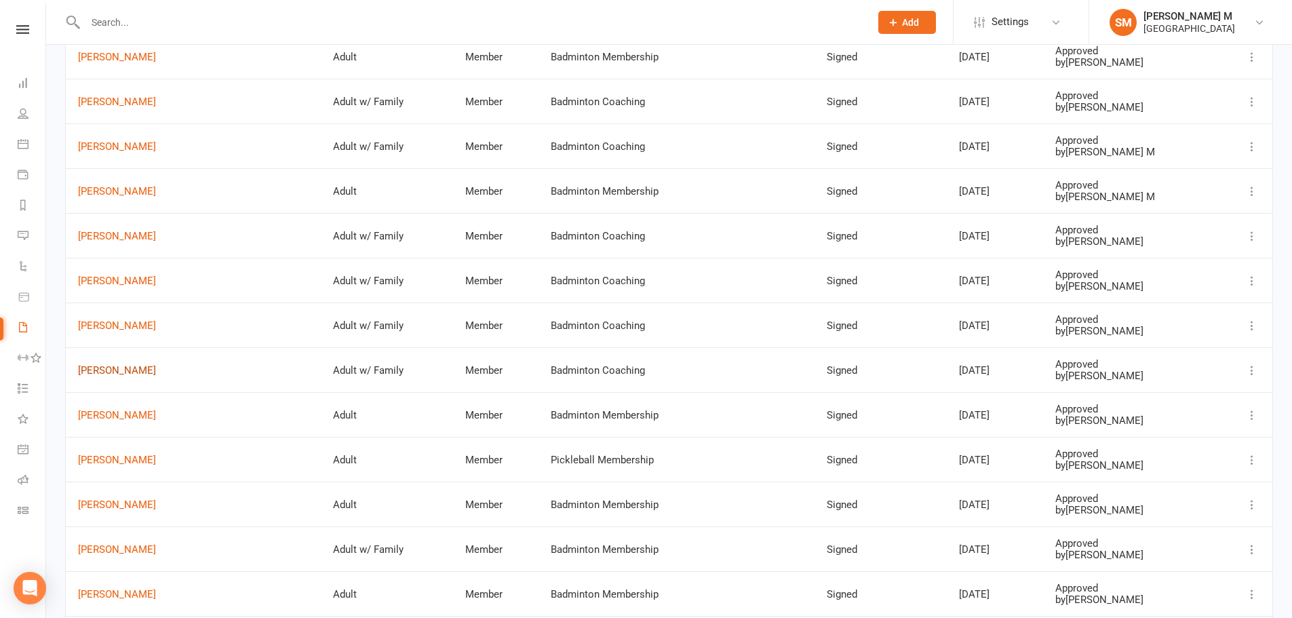
click at [103, 369] on link "[PERSON_NAME]" at bounding box center [193, 371] width 231 height 12
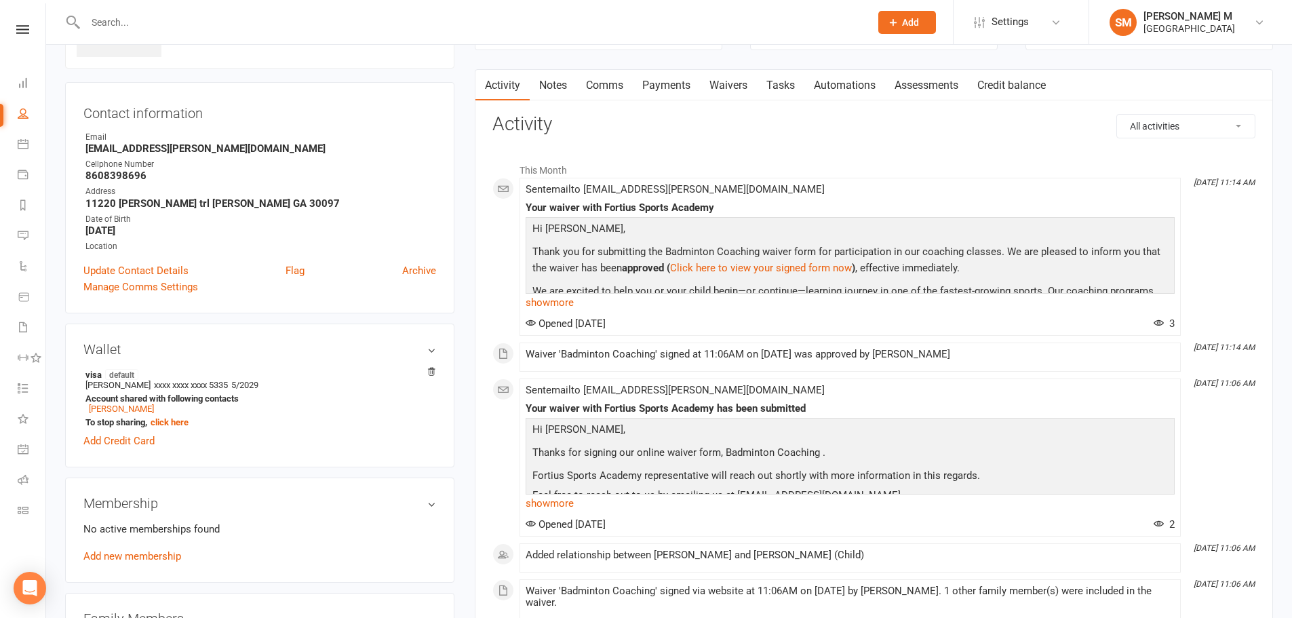
scroll to position [271, 0]
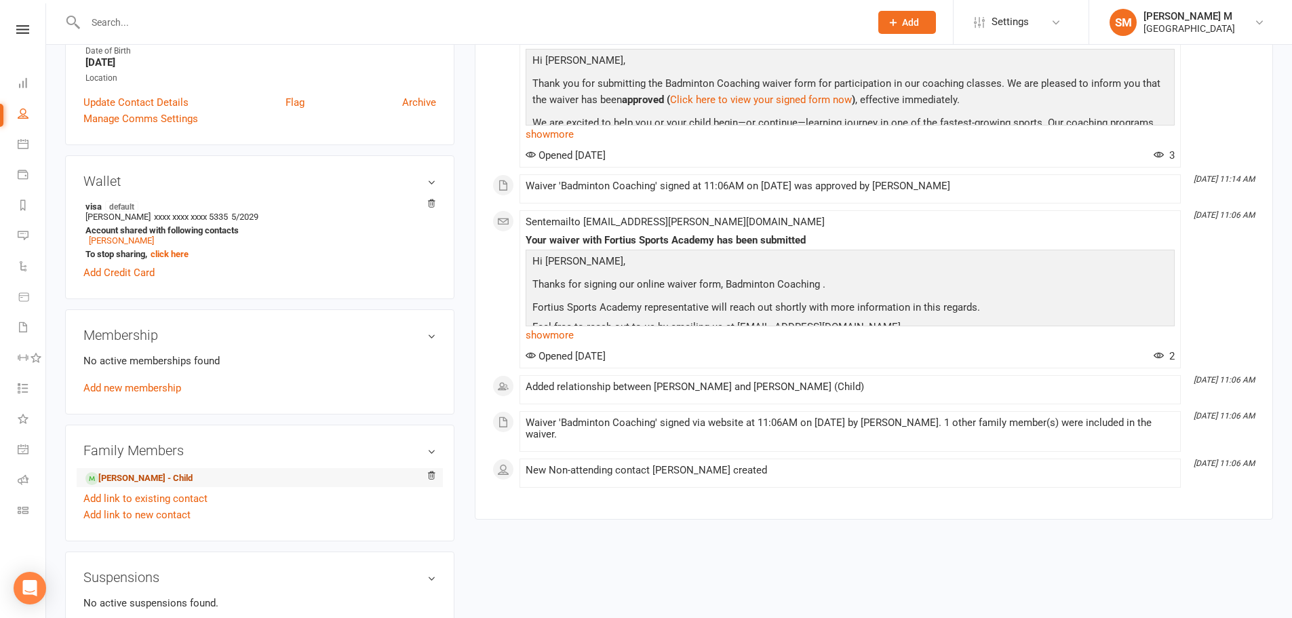
click at [135, 476] on link "[PERSON_NAME] - Child" at bounding box center [138, 478] width 107 height 14
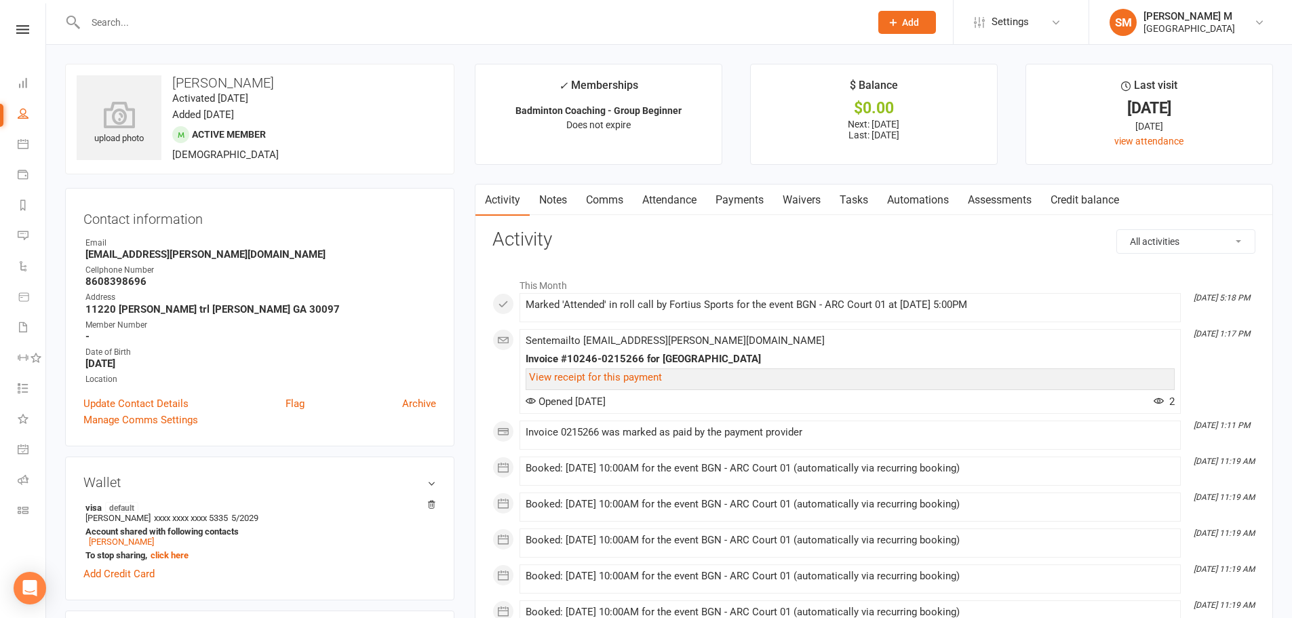
click at [742, 194] on link "Payments" at bounding box center [739, 200] width 67 height 31
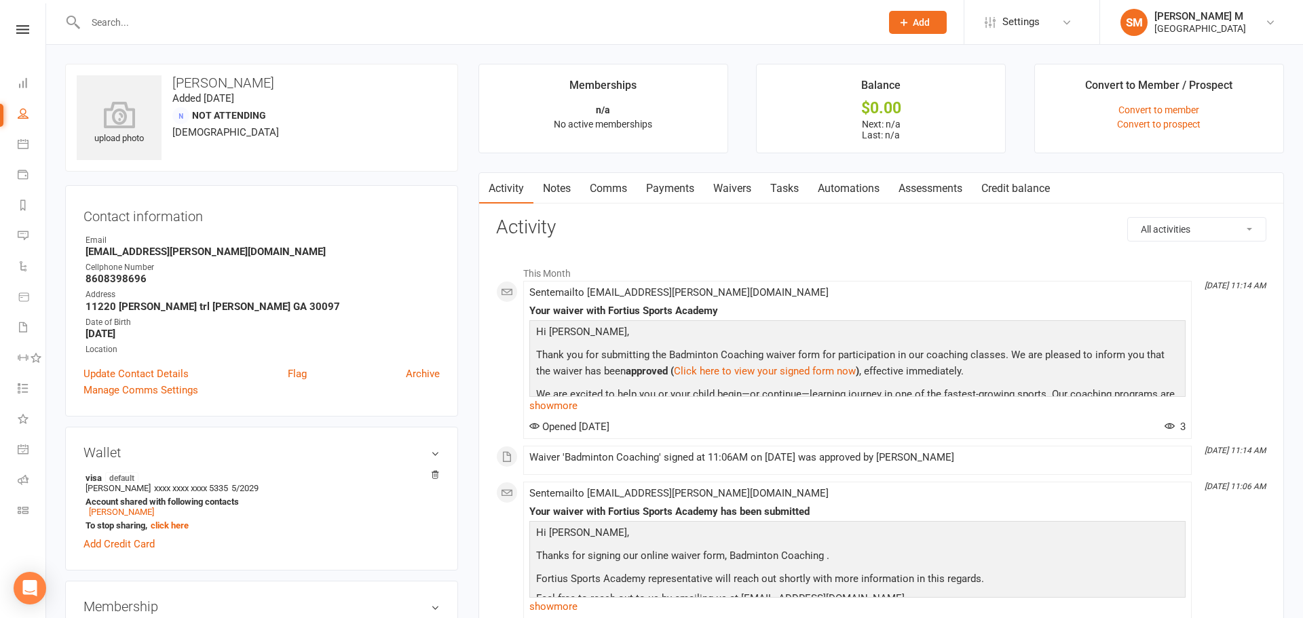
select select "50"
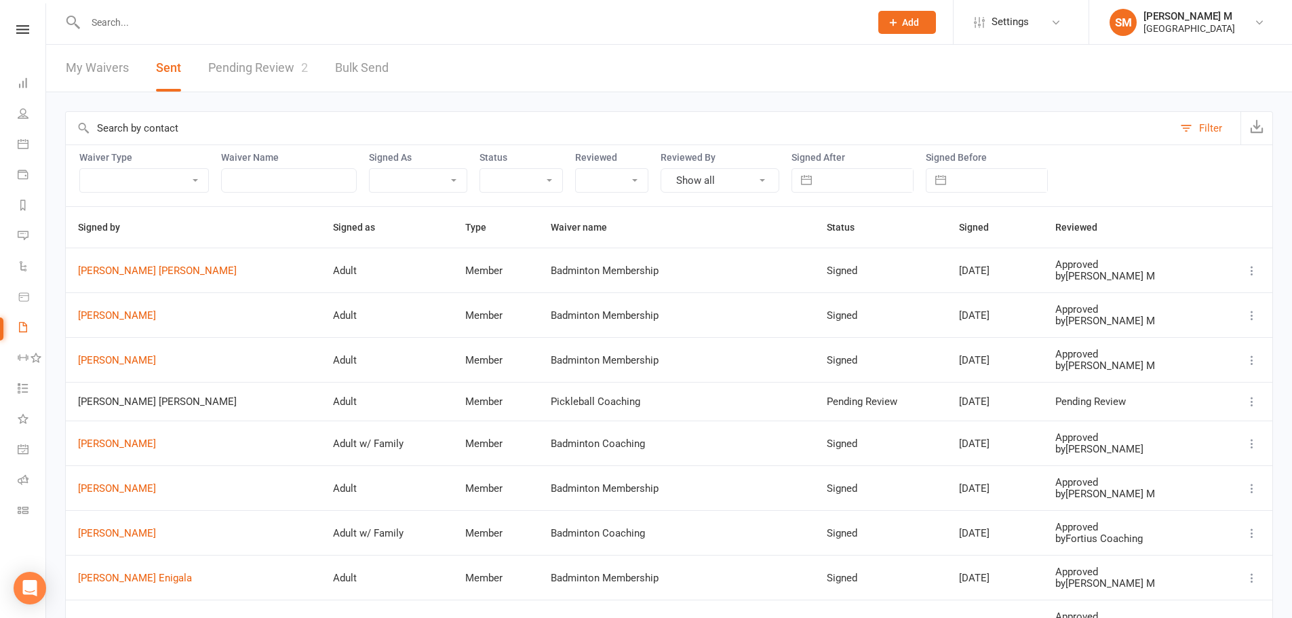
click at [864, 193] on div "Signed After Navigate forward to interact with the calendar and select a date. …" at bounding box center [853, 172] width 122 height 41
click at [869, 183] on input "text" at bounding box center [866, 180] width 94 height 23
select select "7"
select select "2025"
select select "8"
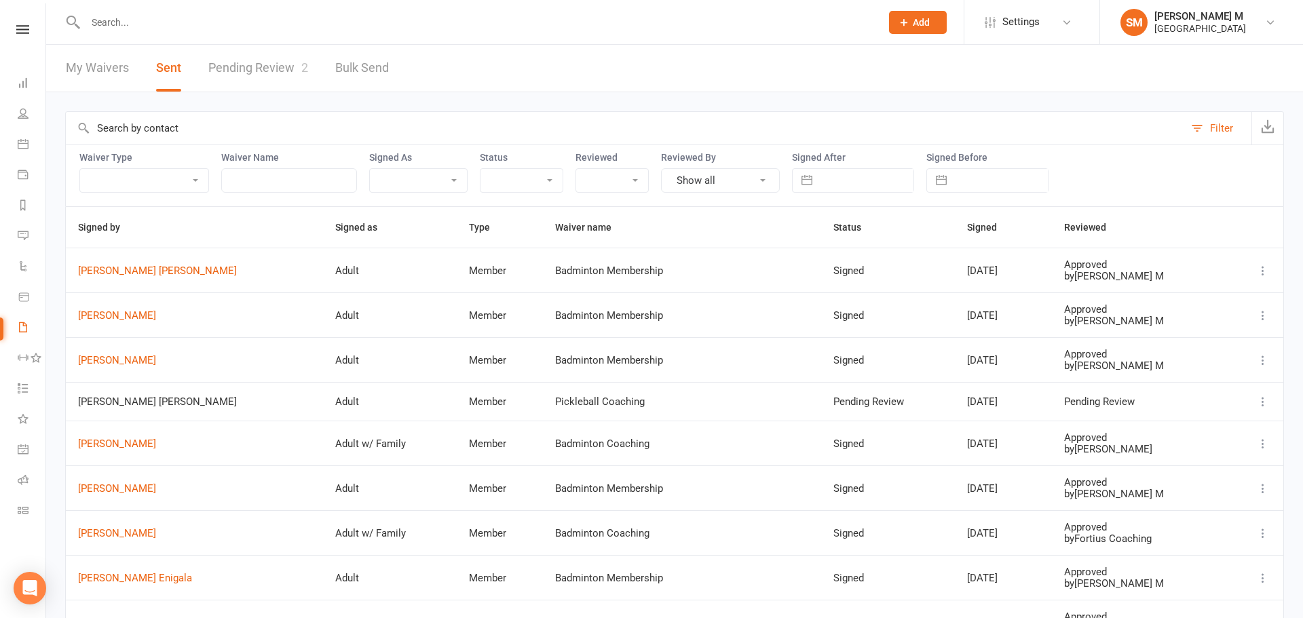
select select "2025"
select select "9"
select select "2025"
click at [836, 291] on td "1" at bounding box center [846, 286] width 26 height 26
type input "[DATE]"
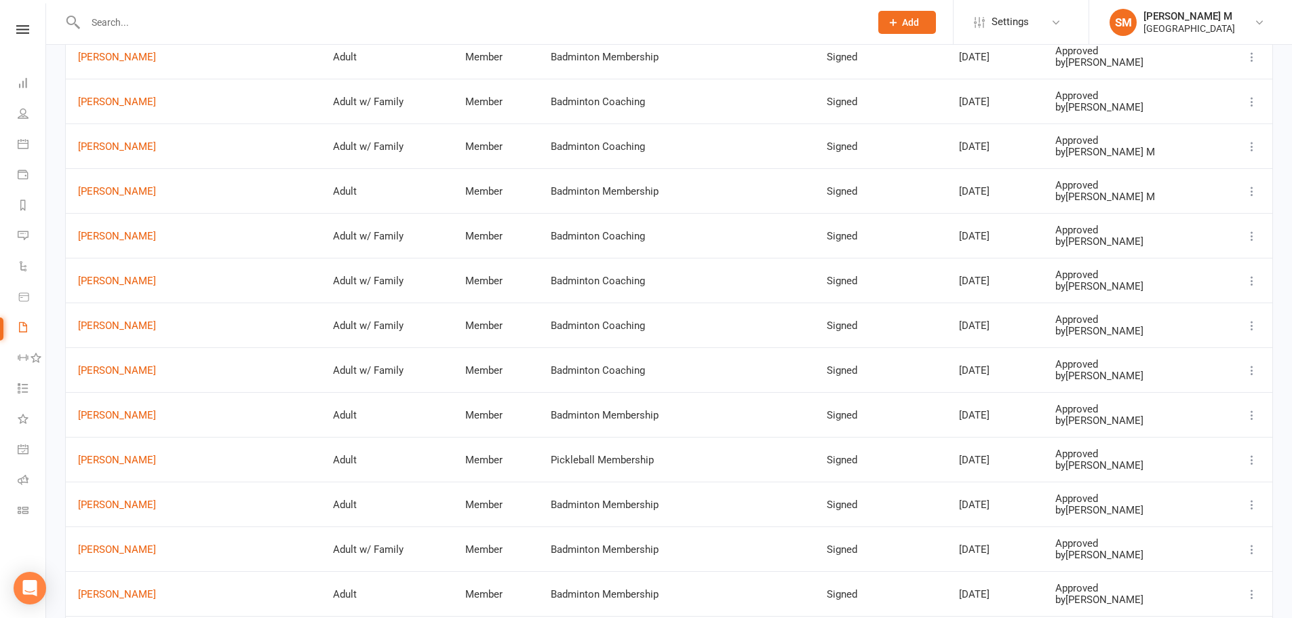
scroll to position [678, 0]
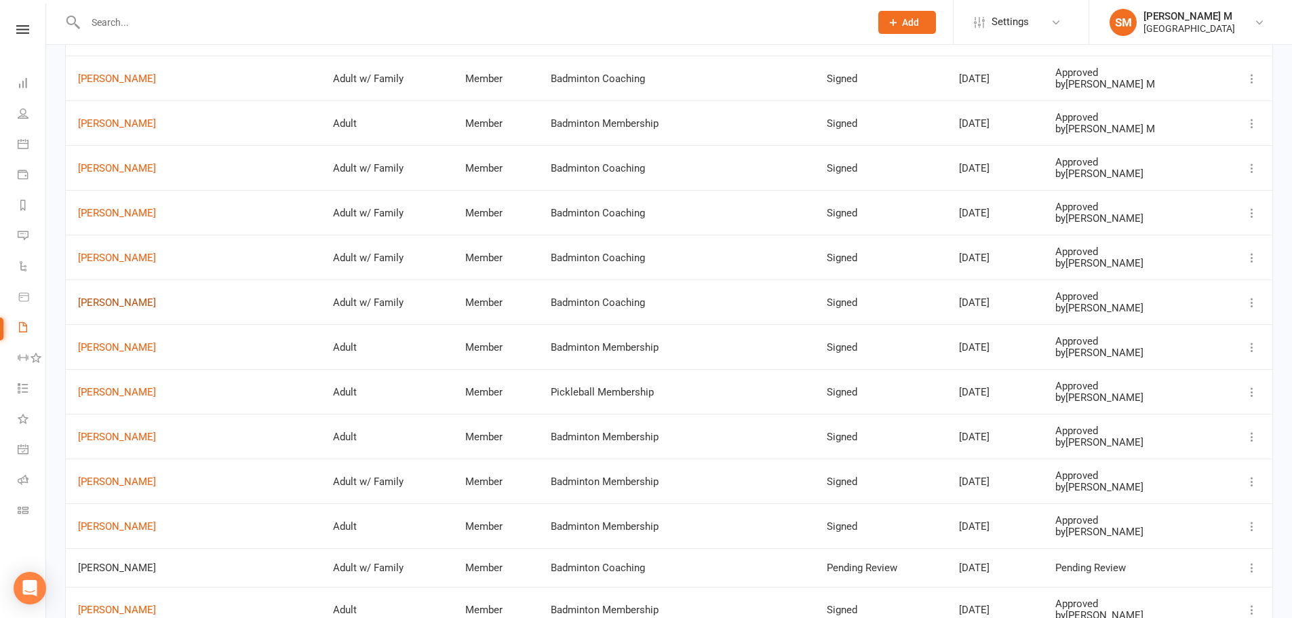
click at [138, 306] on link "[PERSON_NAME]" at bounding box center [193, 303] width 231 height 12
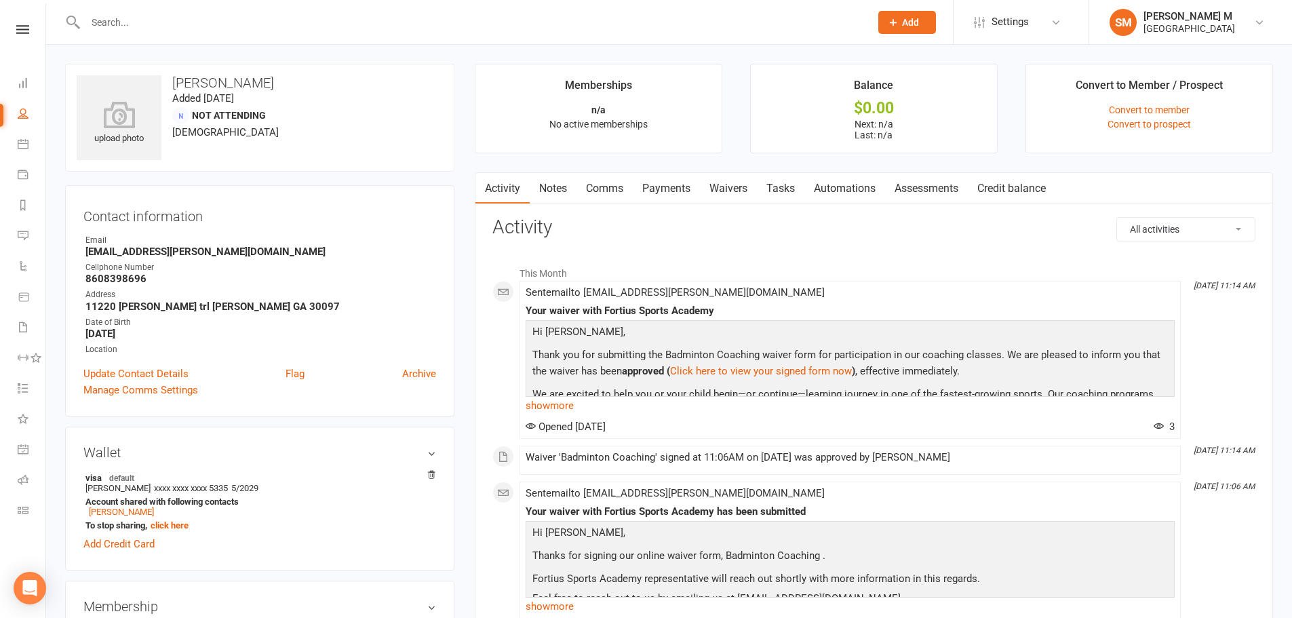
click at [883, 423] on div "Opened [DATE] 3" at bounding box center [850, 427] width 649 height 12
select select "50"
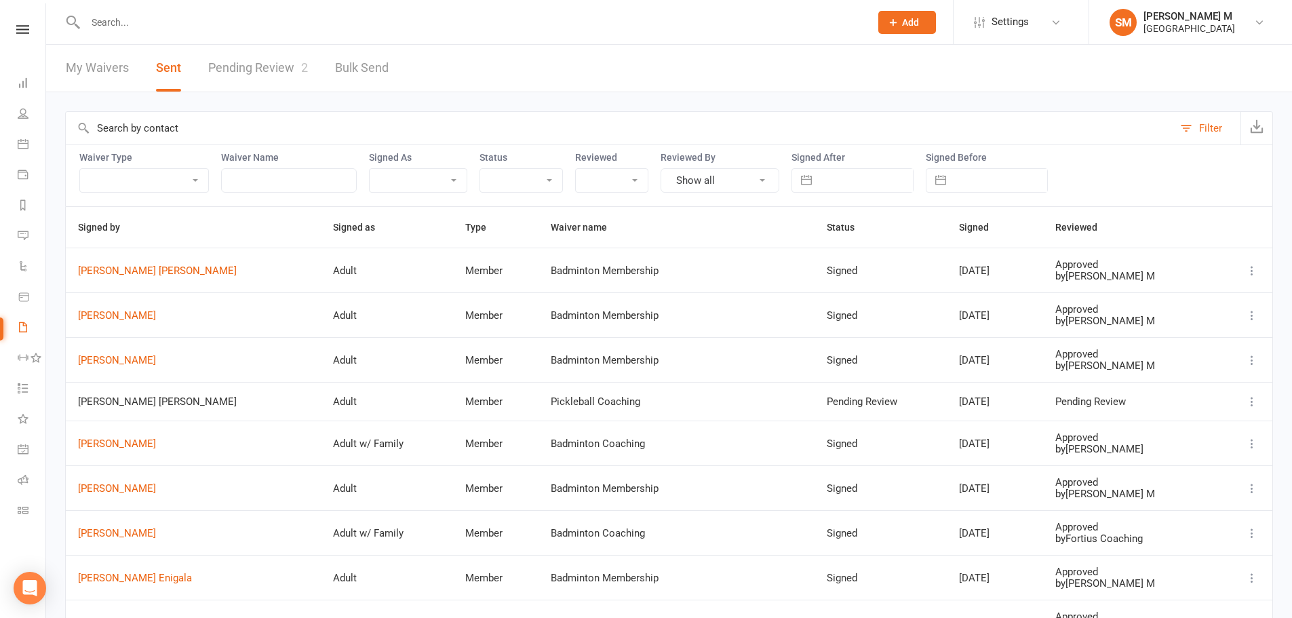
click at [816, 180] on button "button" at bounding box center [806, 180] width 24 height 23
select select "7"
select select "2025"
select select "8"
select select "2025"
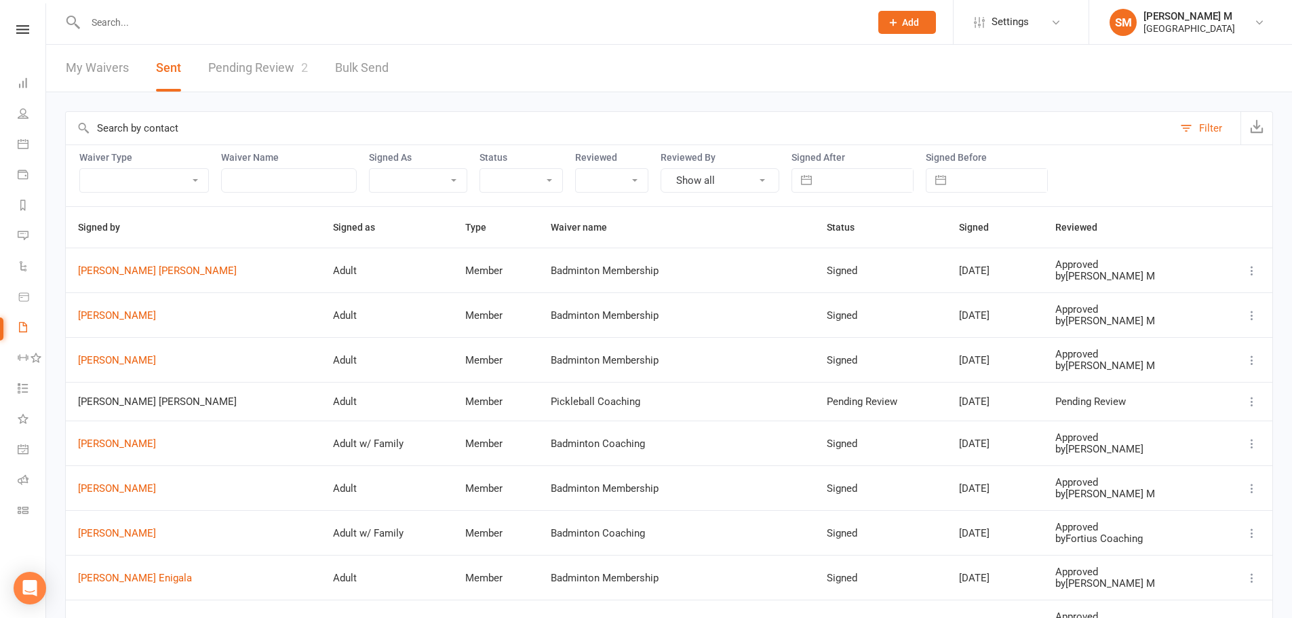
select select "9"
select select "2025"
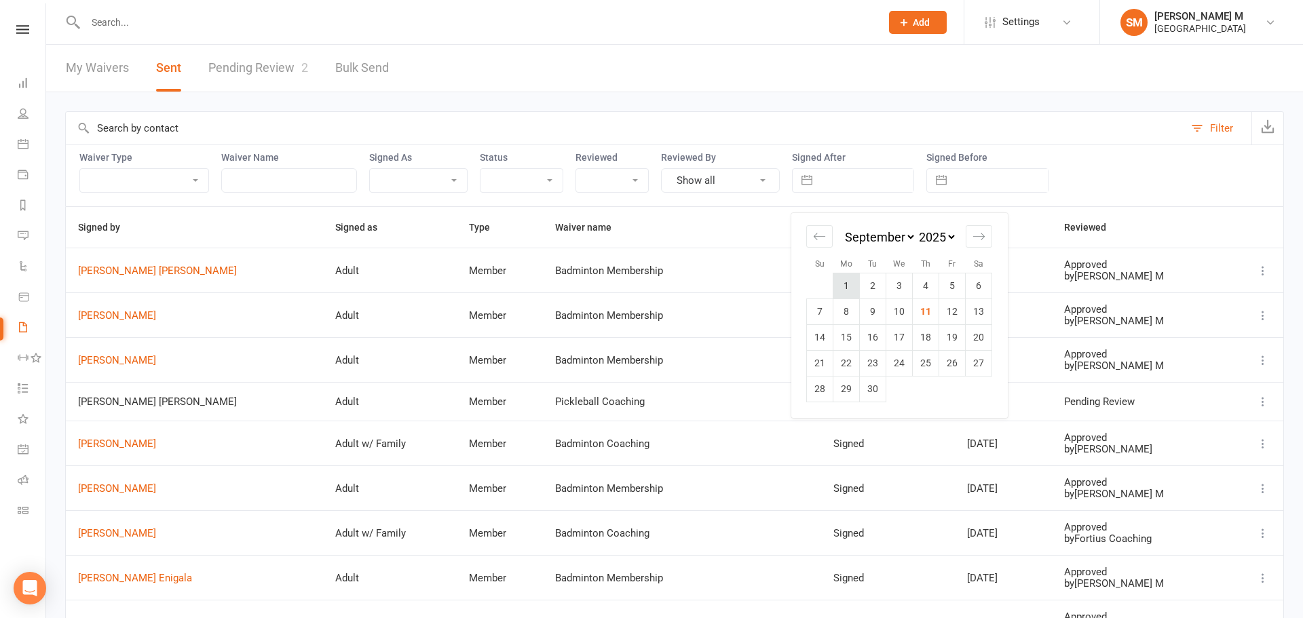
click at [840, 275] on td "1" at bounding box center [846, 286] width 26 height 26
type input "[DATE]"
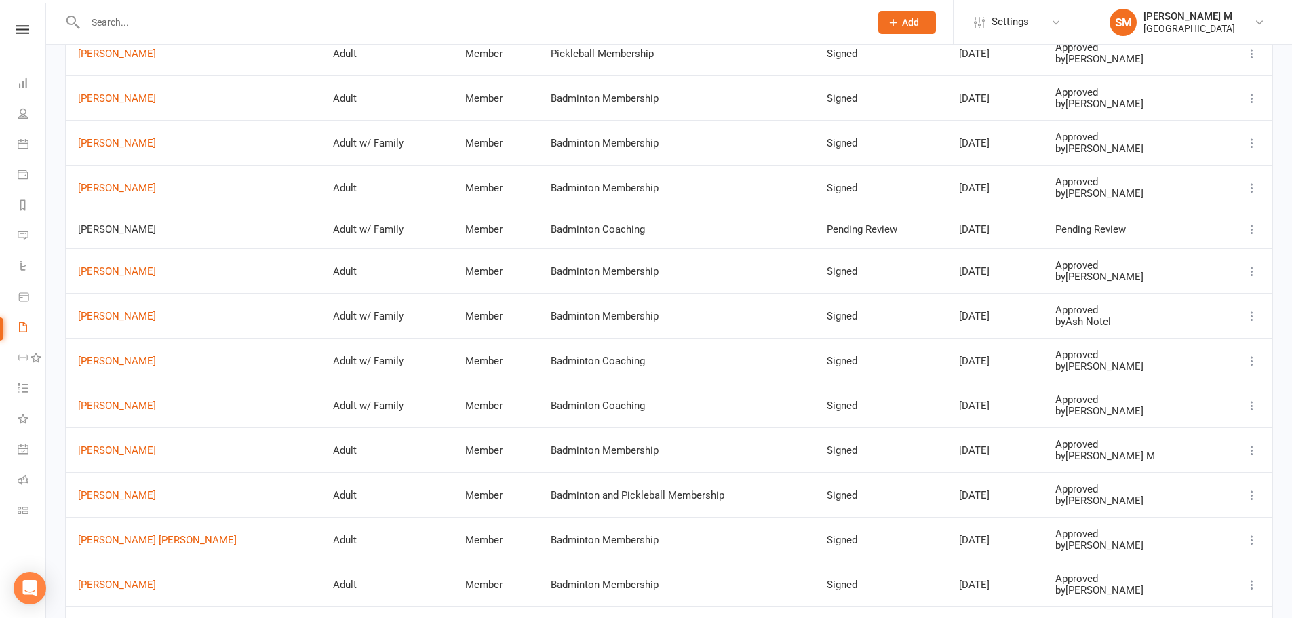
scroll to position [1018, 0]
click at [171, 231] on span "[PERSON_NAME]" at bounding box center [193, 229] width 231 height 12
click at [611, 230] on div "Badminton Coaching" at bounding box center [676, 229] width 251 height 12
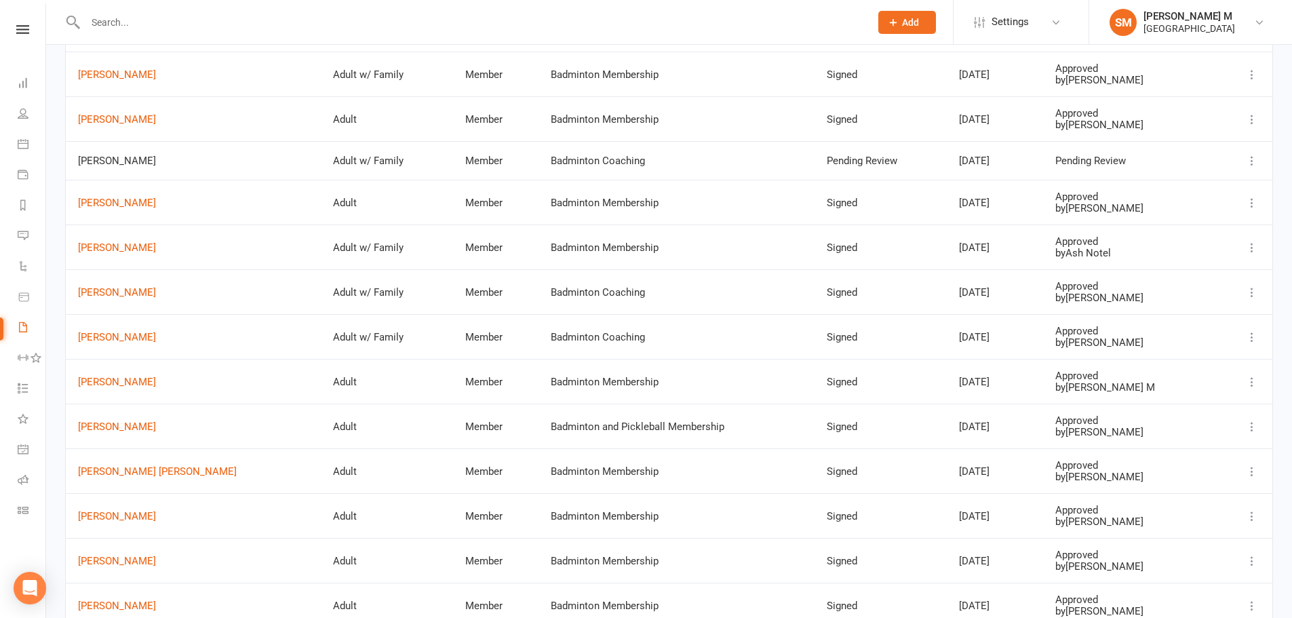
scroll to position [1153, 0]
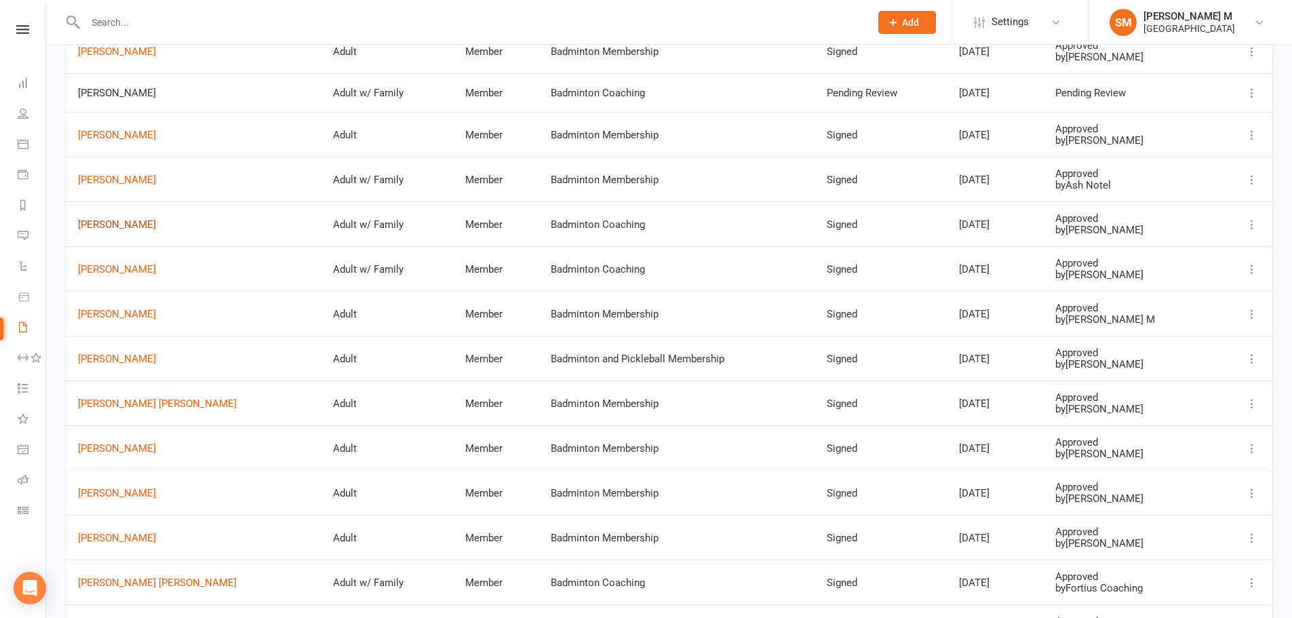
click at [137, 224] on link "[PERSON_NAME]" at bounding box center [193, 225] width 231 height 12
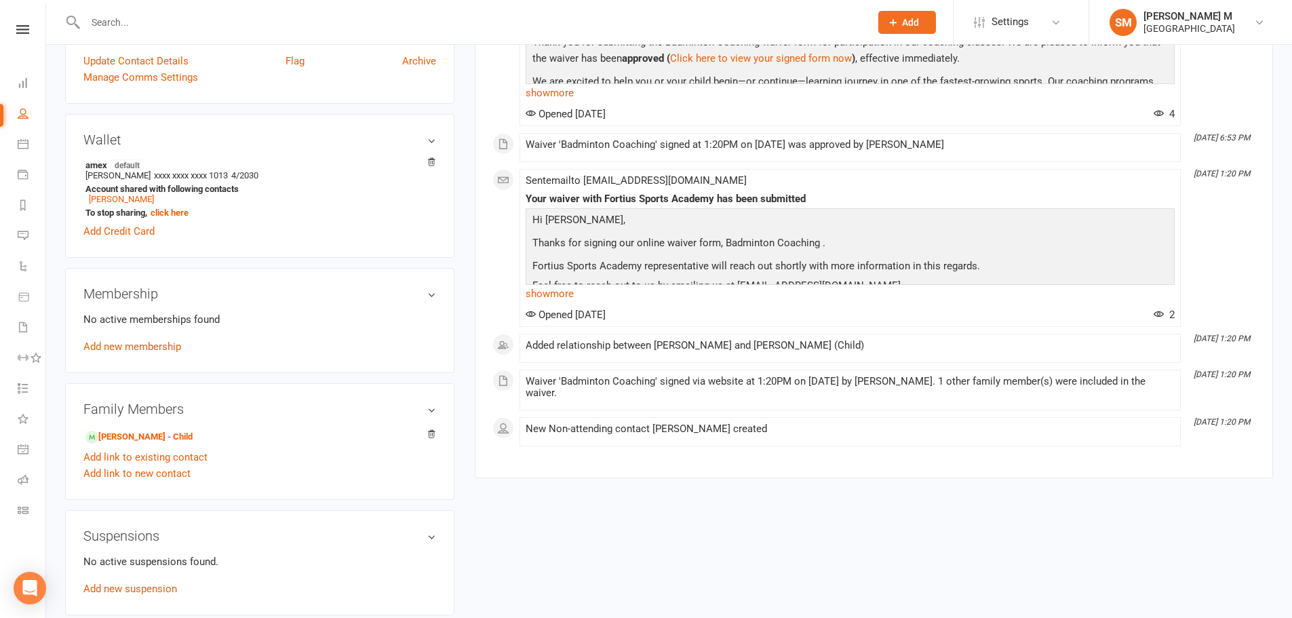
scroll to position [407, 0]
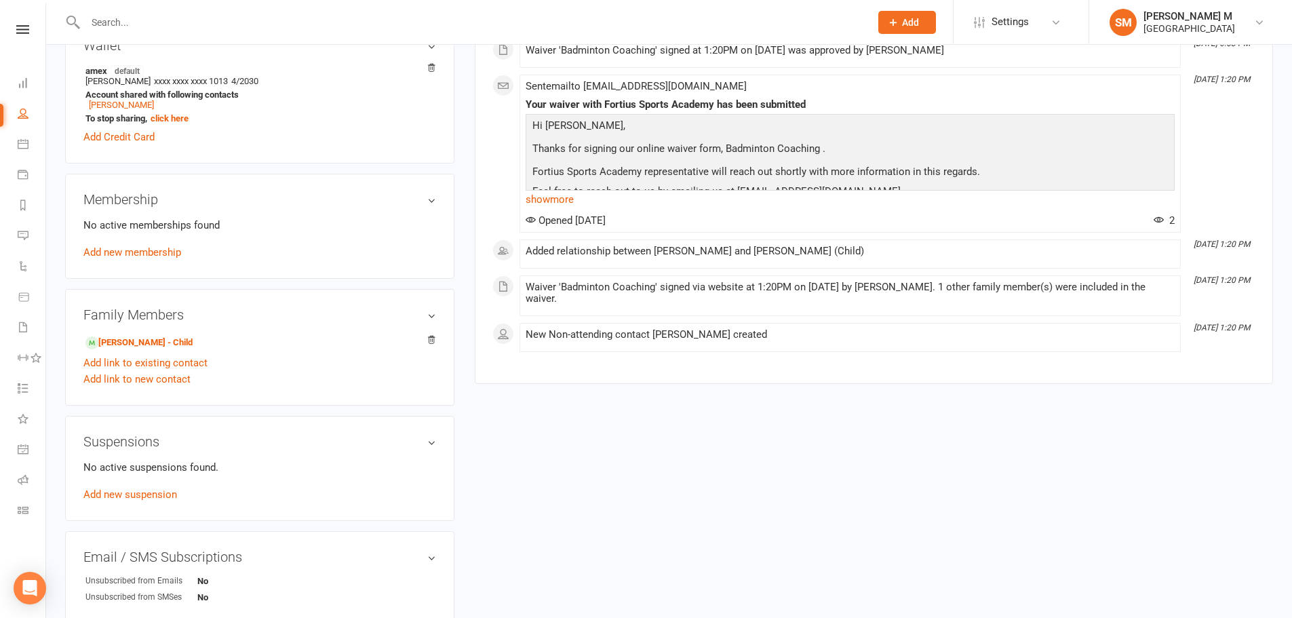
select select "50"
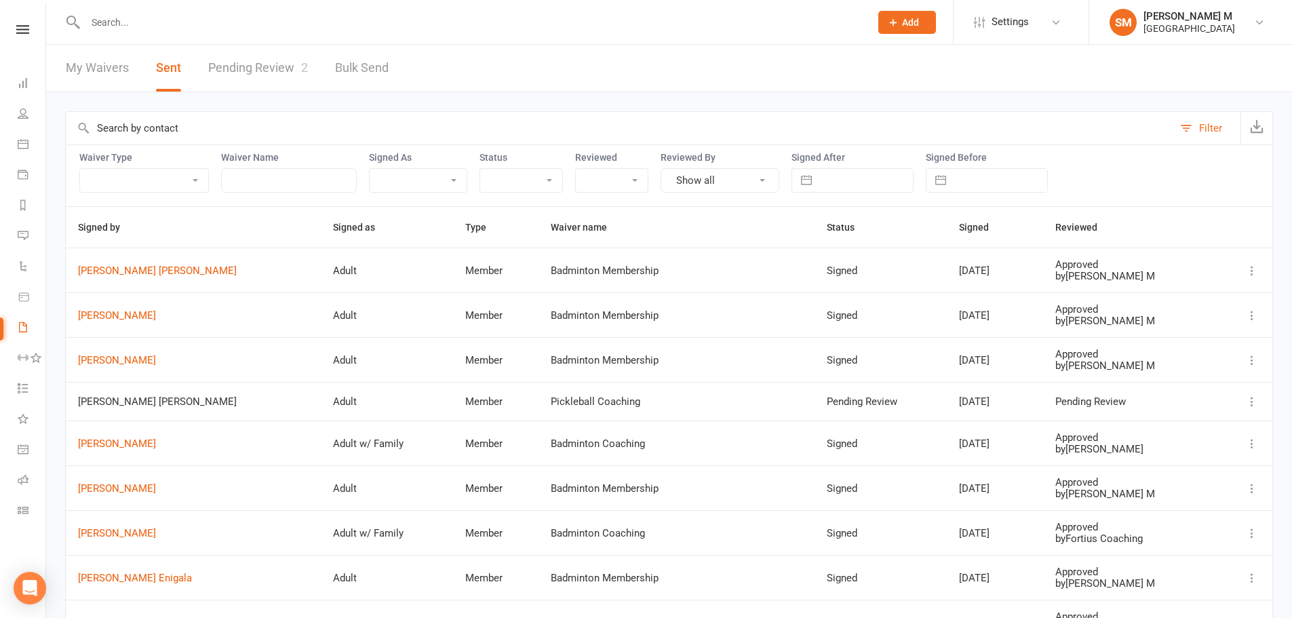
select select "7"
select select "2025"
select select "8"
select select "2025"
select select "9"
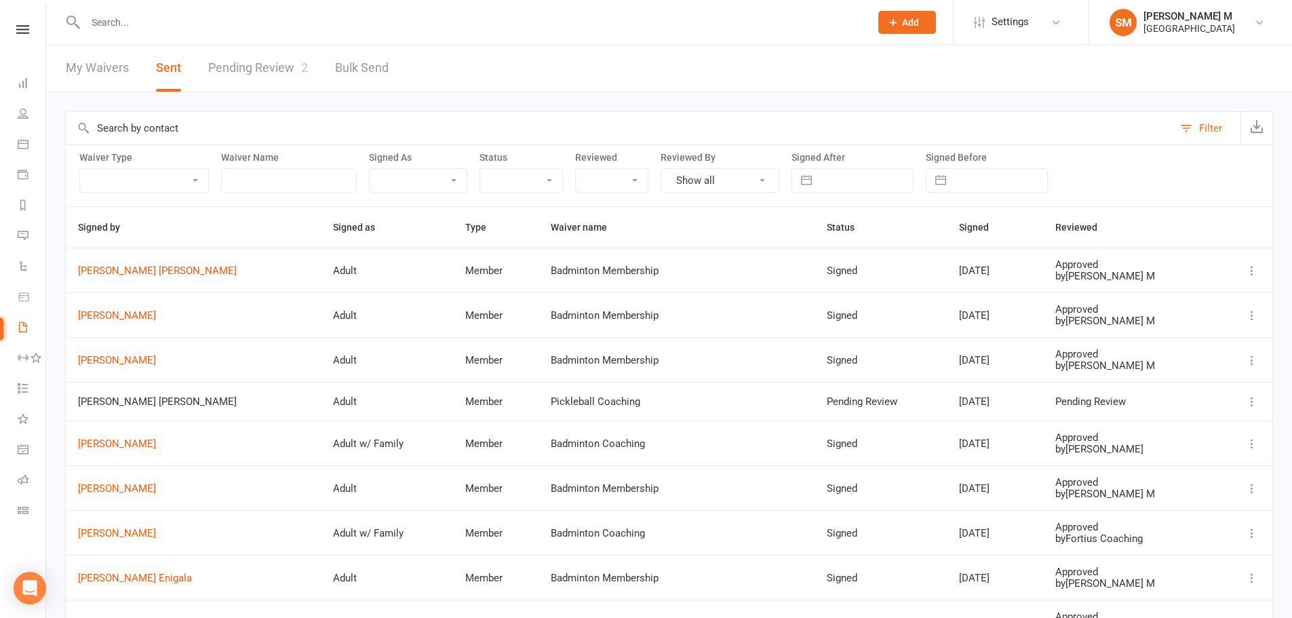
select select "2025"
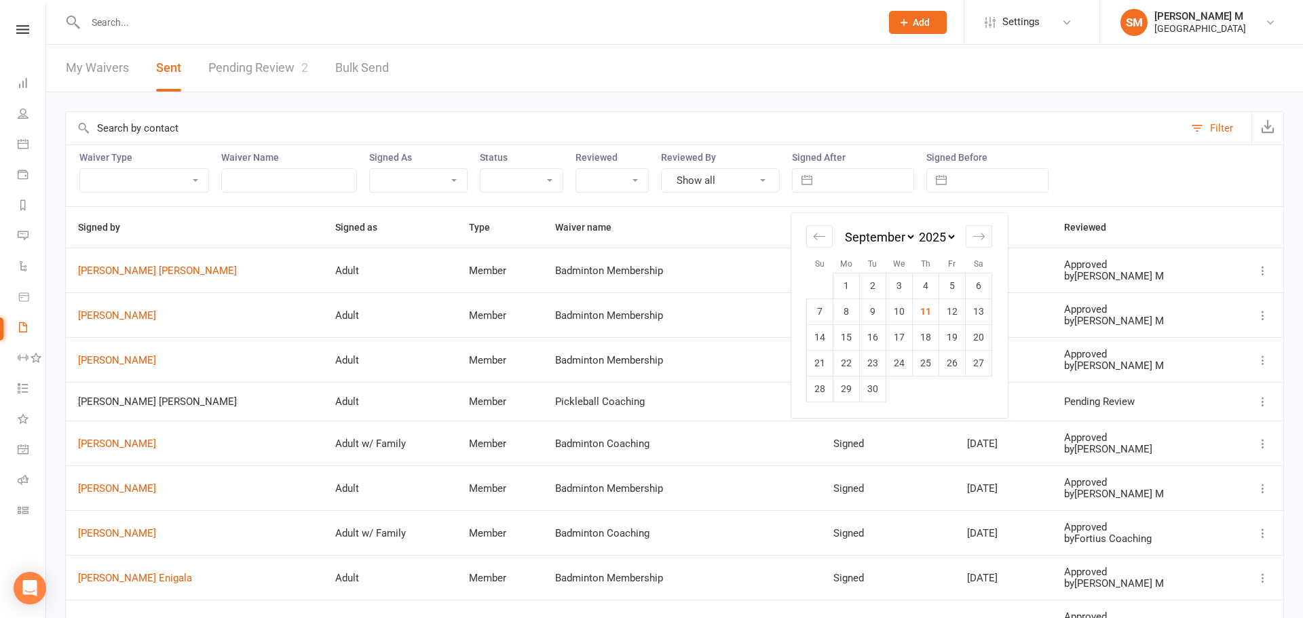
click at [840, 176] on input "text" at bounding box center [866, 180] width 94 height 23
click at [855, 280] on td "1" at bounding box center [846, 286] width 26 height 26
type input "[DATE]"
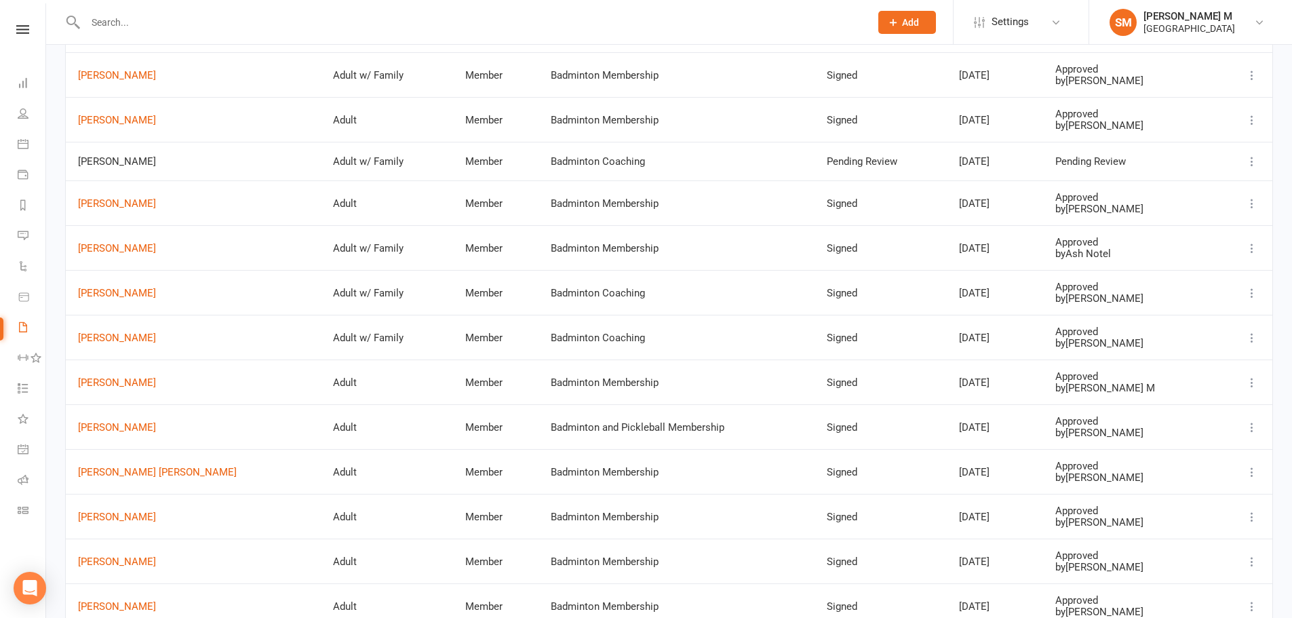
scroll to position [1085, 0]
click at [102, 292] on link "[PERSON_NAME]" at bounding box center [193, 293] width 231 height 12
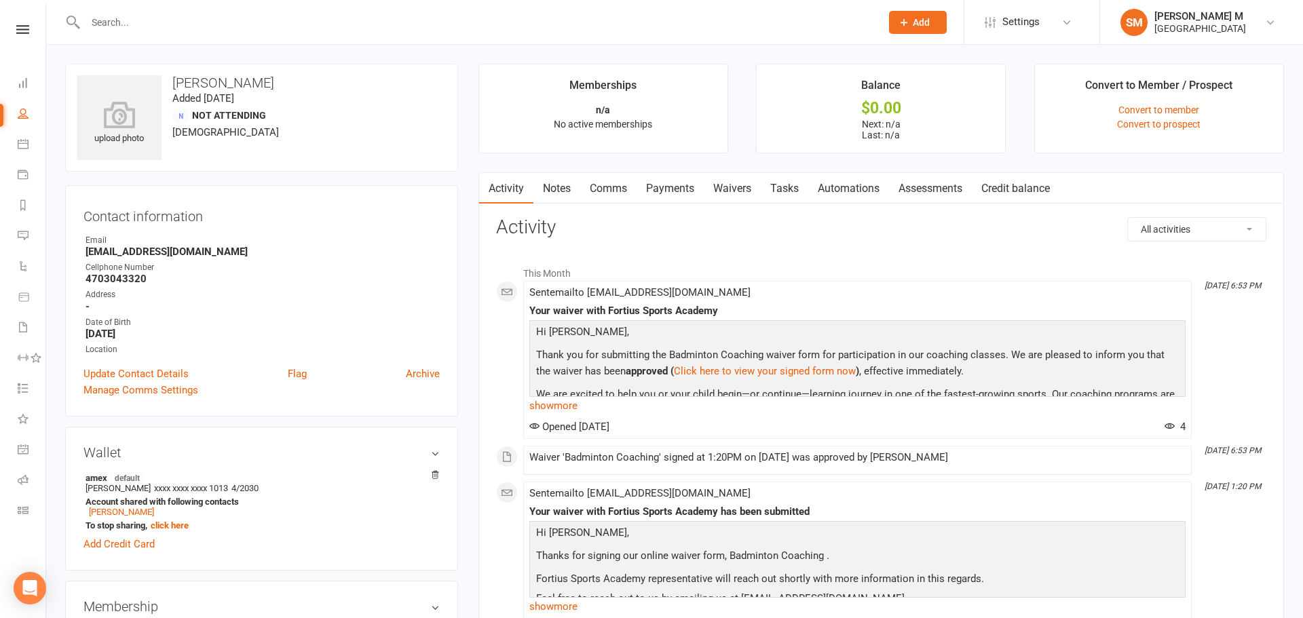
select select "50"
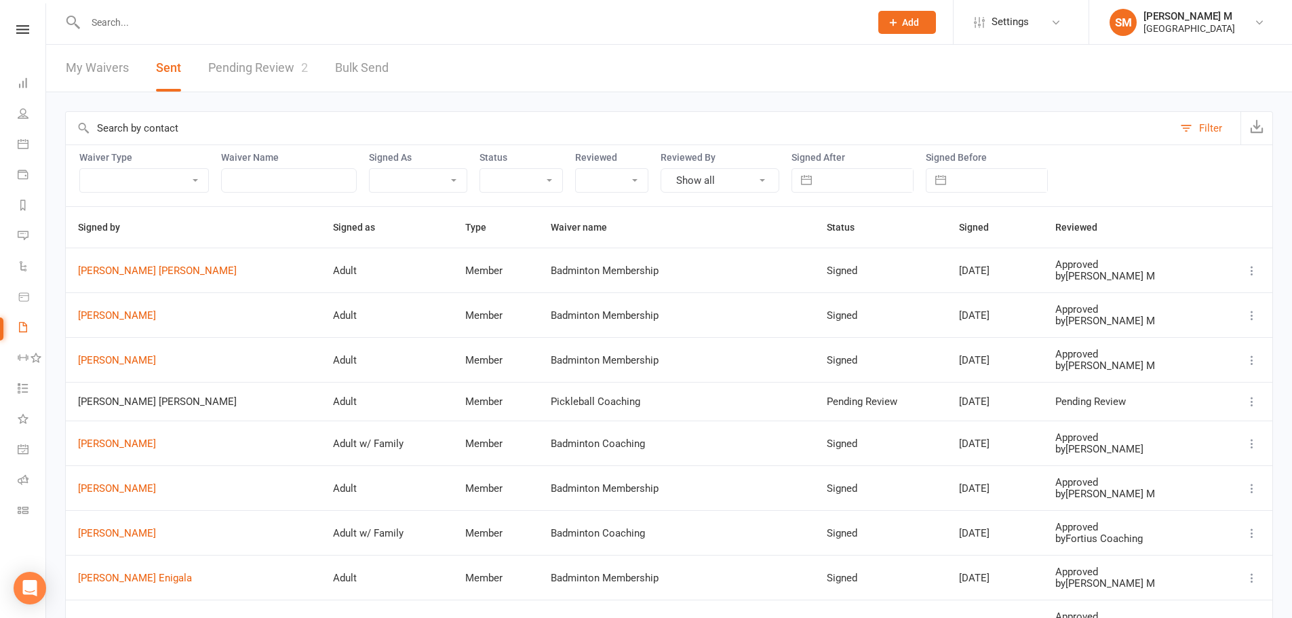
click at [820, 177] on input "text" at bounding box center [866, 180] width 94 height 23
select select "7"
select select "2025"
select select "8"
select select "2025"
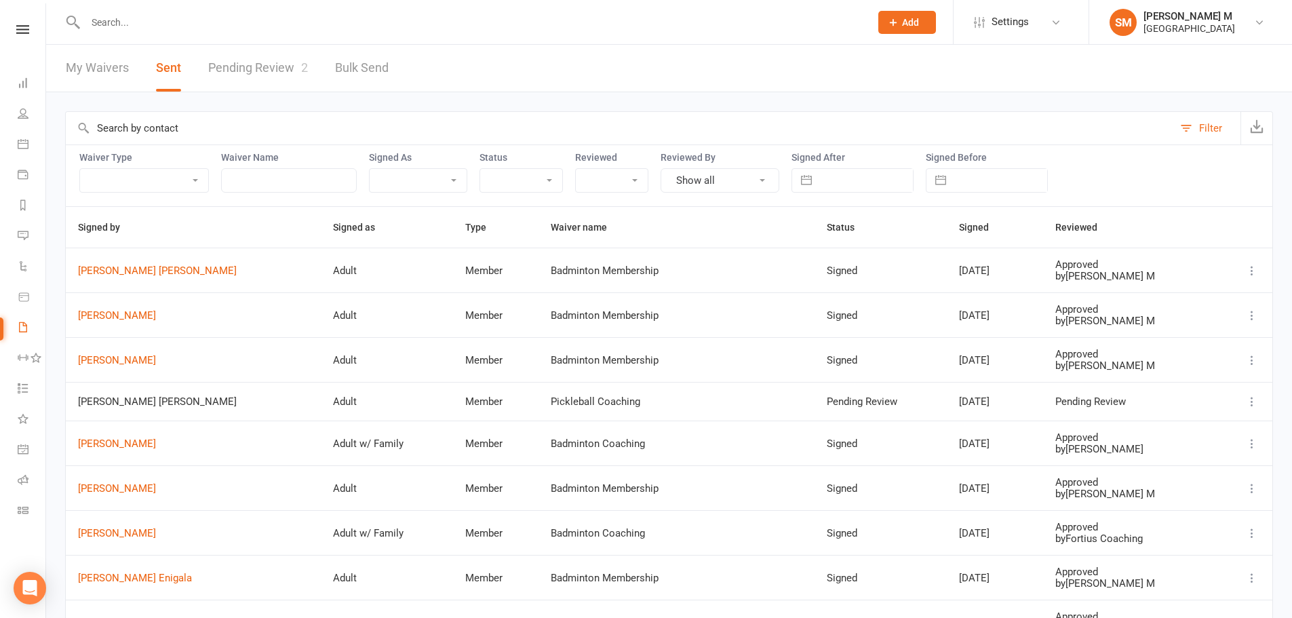
select select "9"
select select "2025"
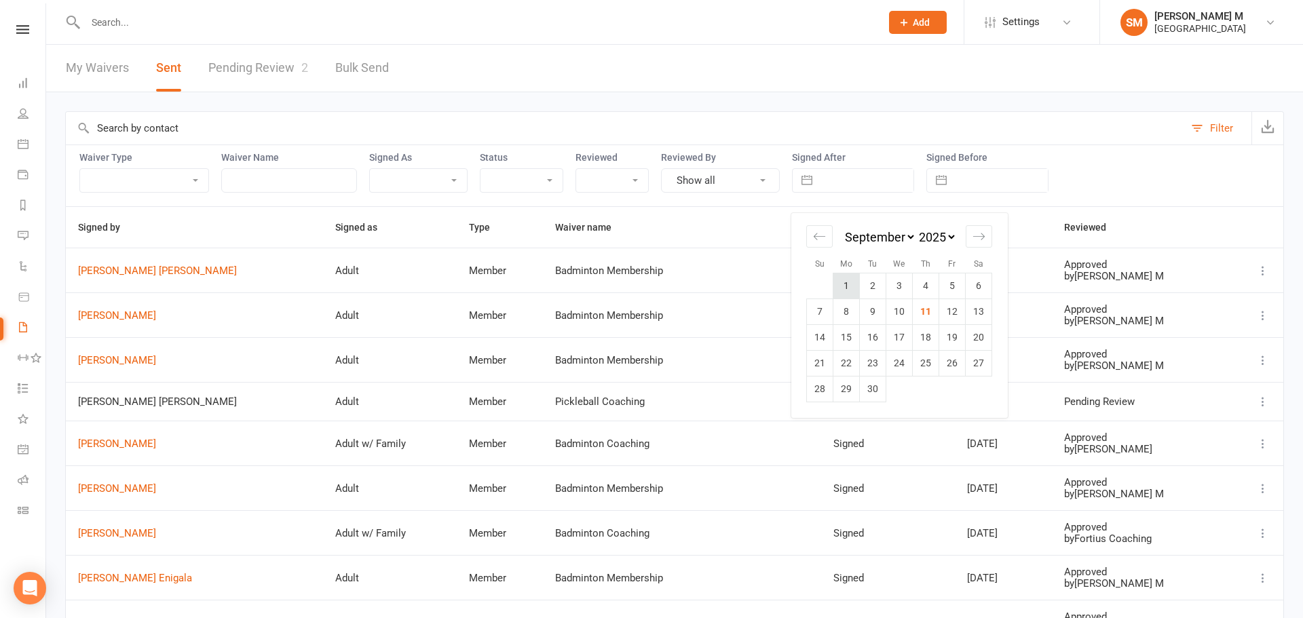
click at [841, 278] on td "1" at bounding box center [846, 286] width 26 height 26
type input "[DATE]"
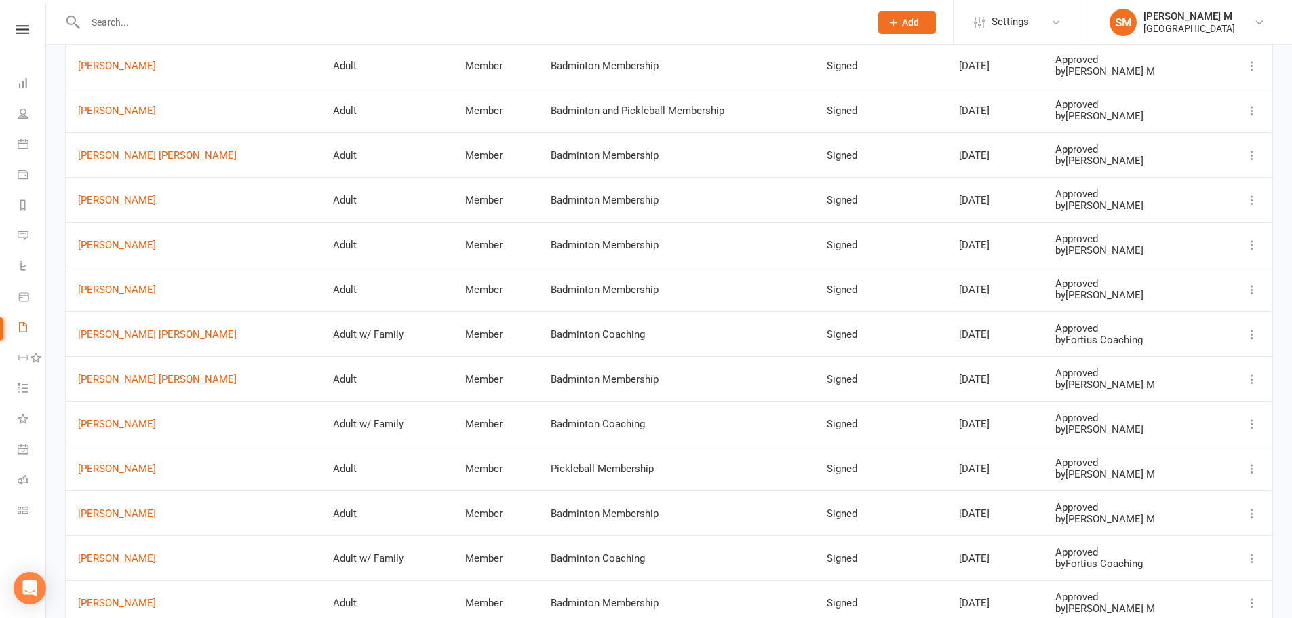
scroll to position [1425, 0]
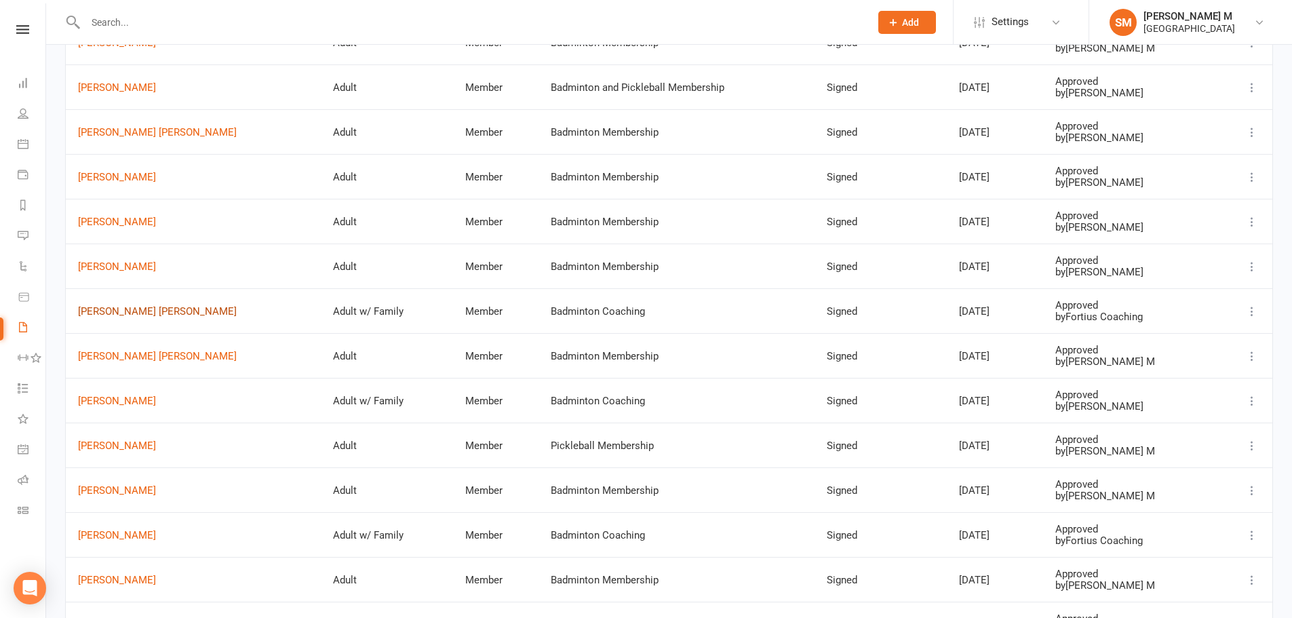
click at [133, 312] on link "[PERSON_NAME] [PERSON_NAME]" at bounding box center [193, 312] width 231 height 12
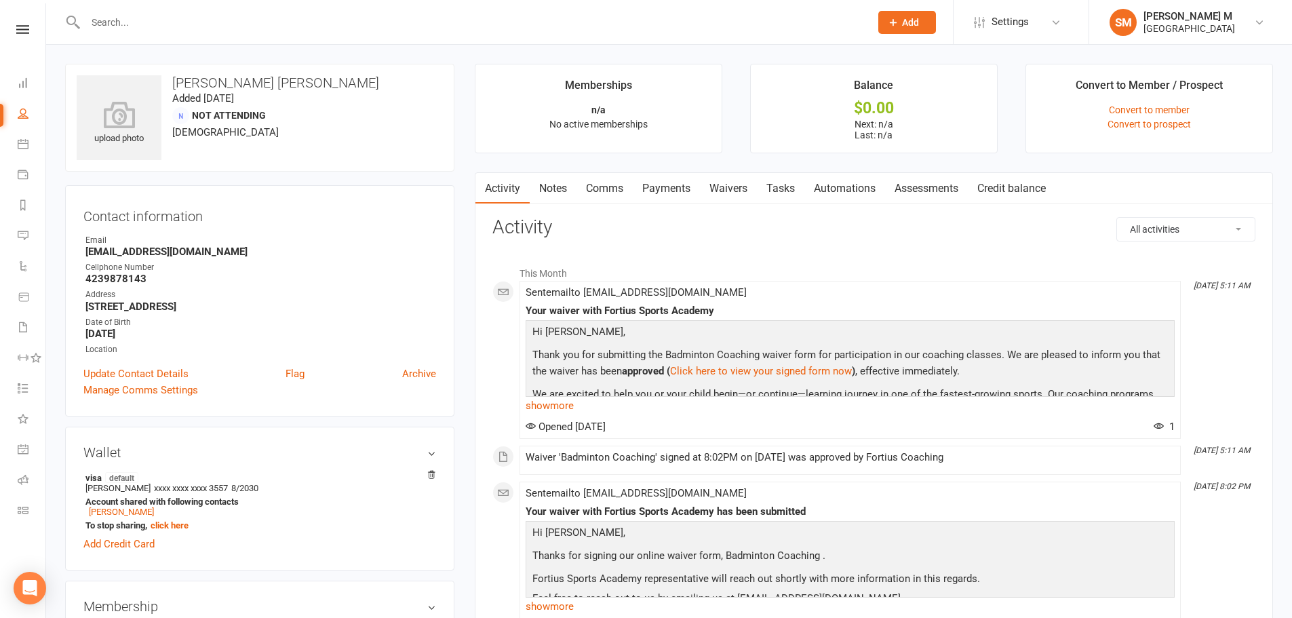
select select "50"
